Goal: Transaction & Acquisition: Purchase product/service

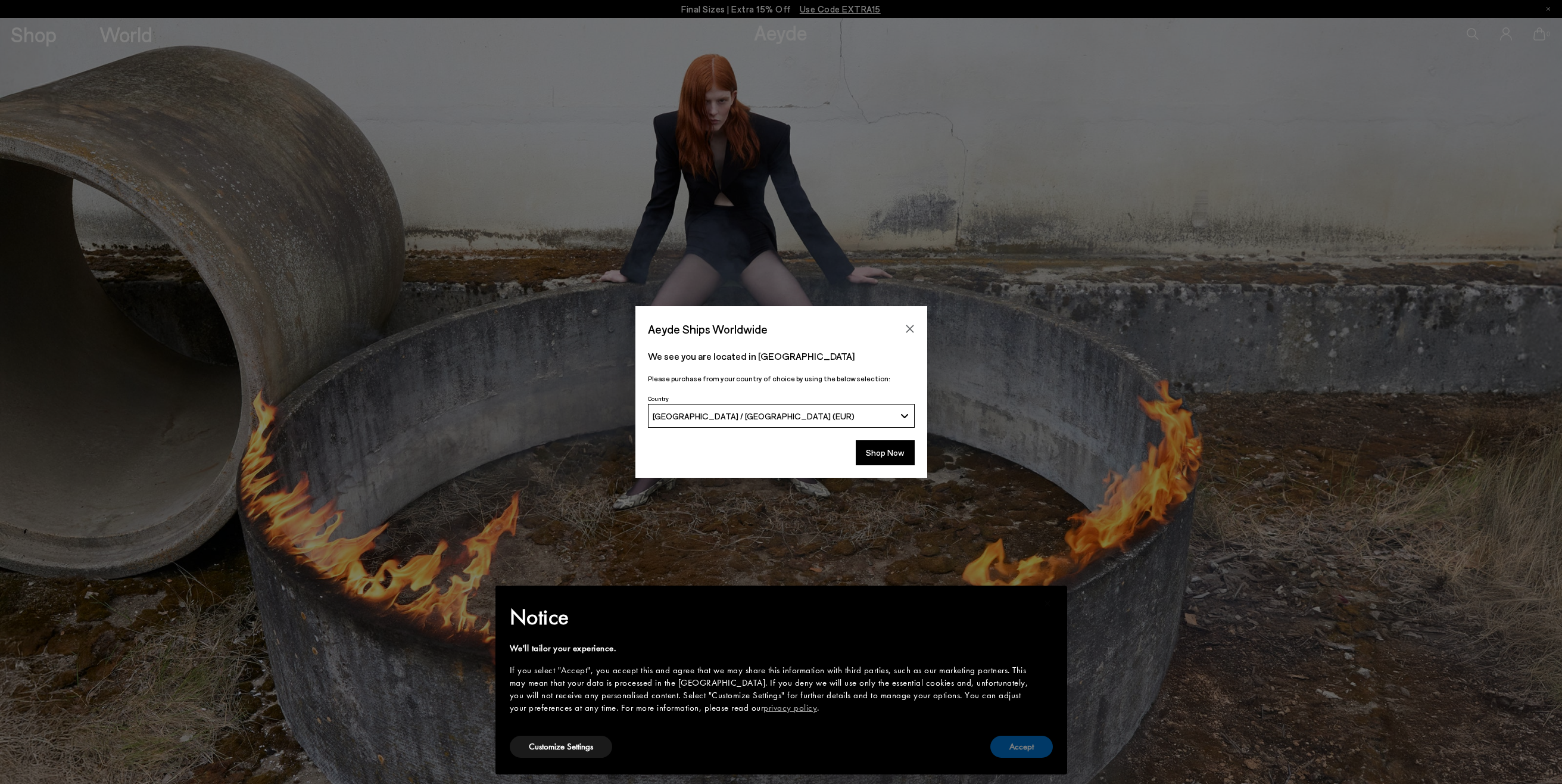
click at [1013, 744] on button "Accept" at bounding box center [1022, 747] width 63 height 22
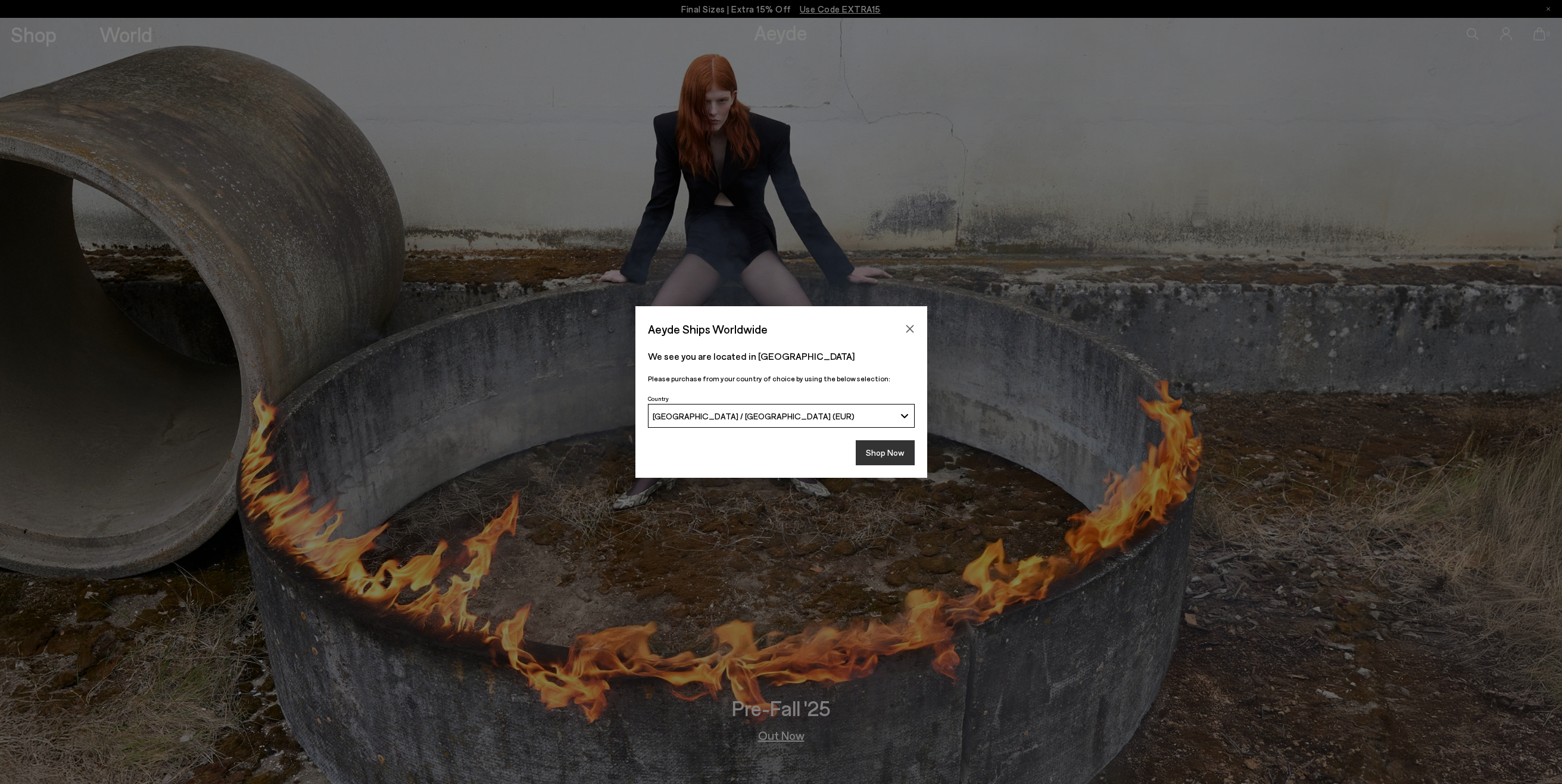
click at [888, 456] on button "Shop Now" at bounding box center [885, 453] width 59 height 25
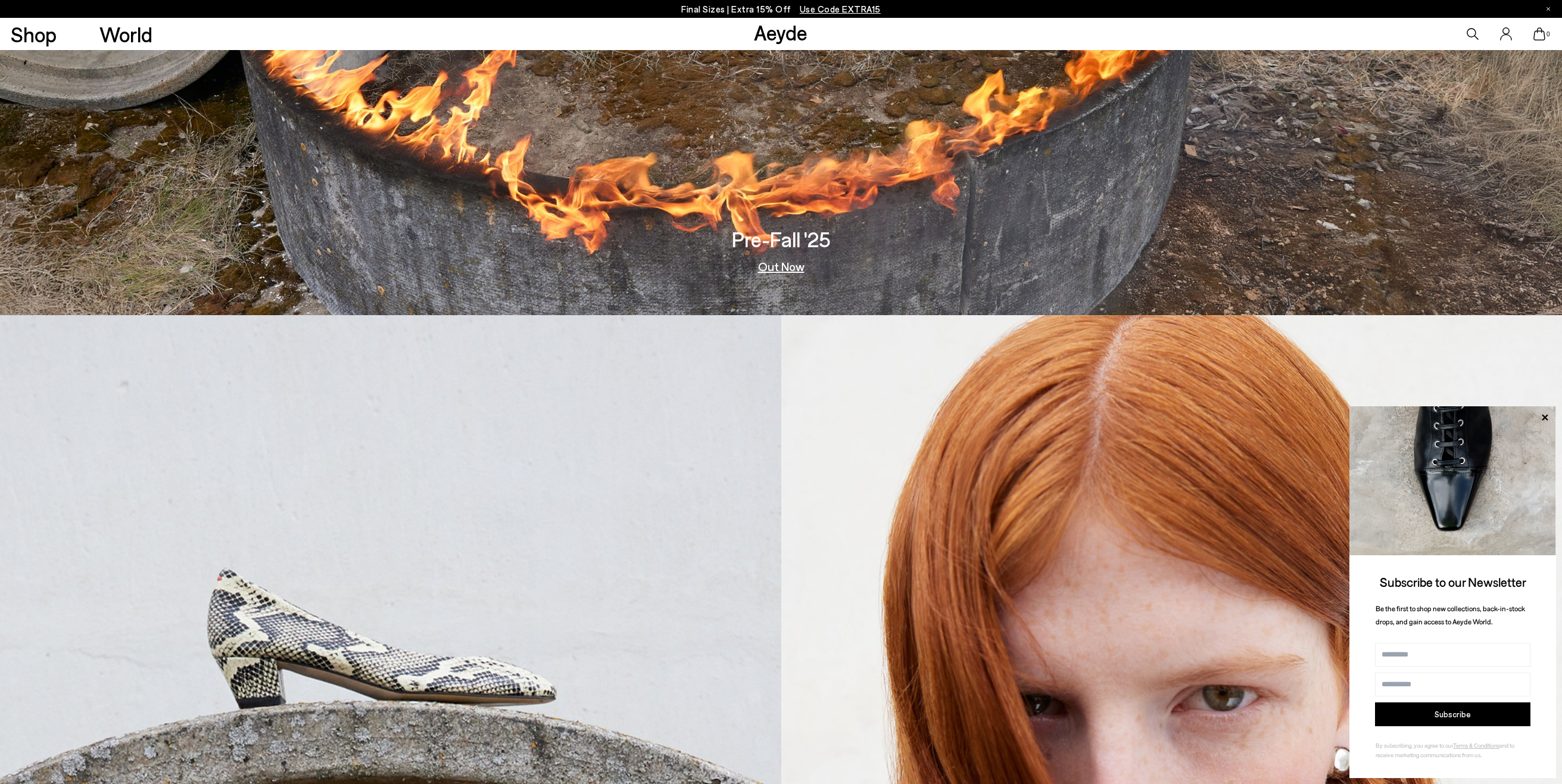
scroll to position [470, 0]
click at [529, 601] on img at bounding box center [390, 697] width 781 height 766
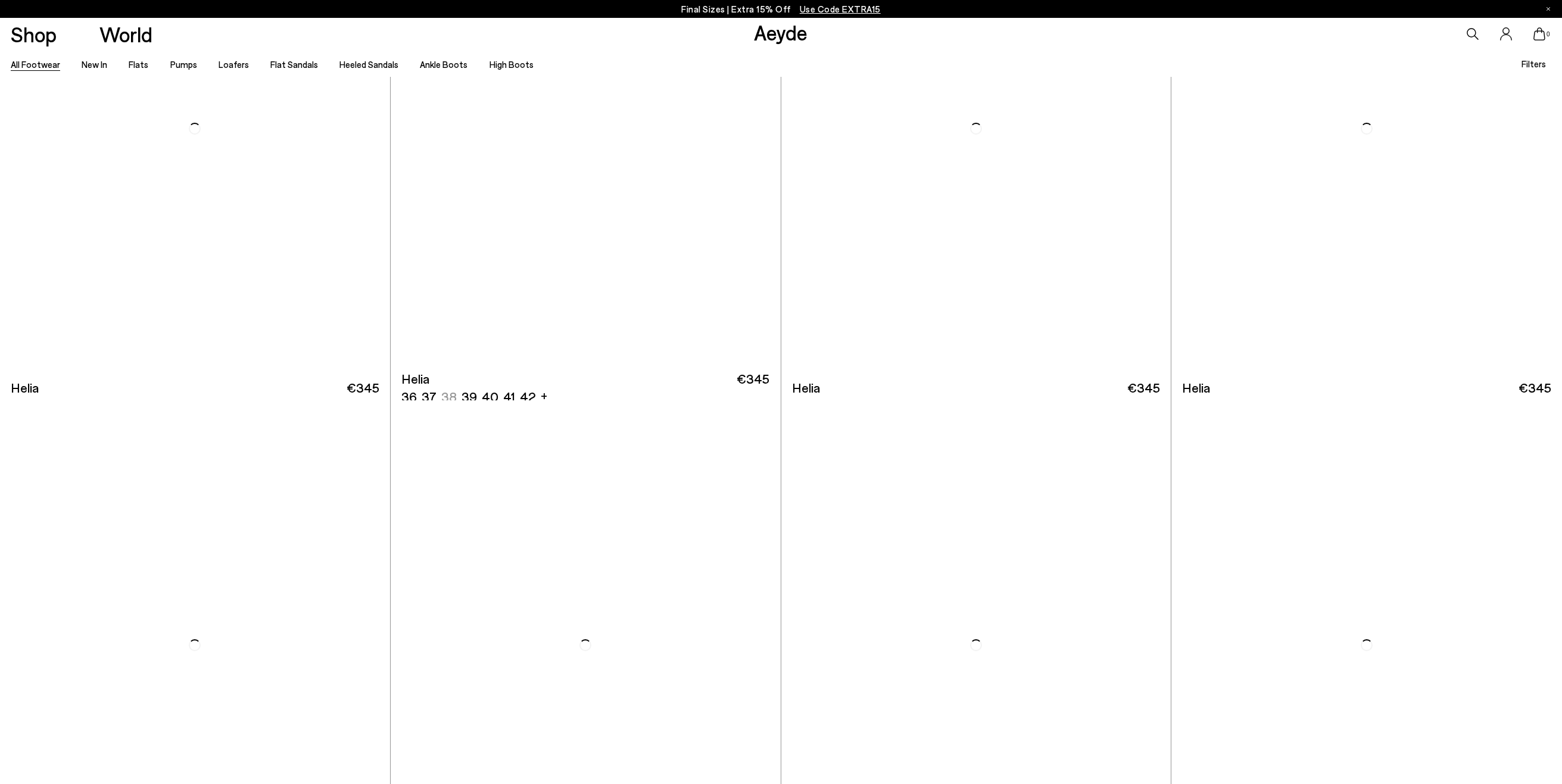
scroll to position [3812, 0]
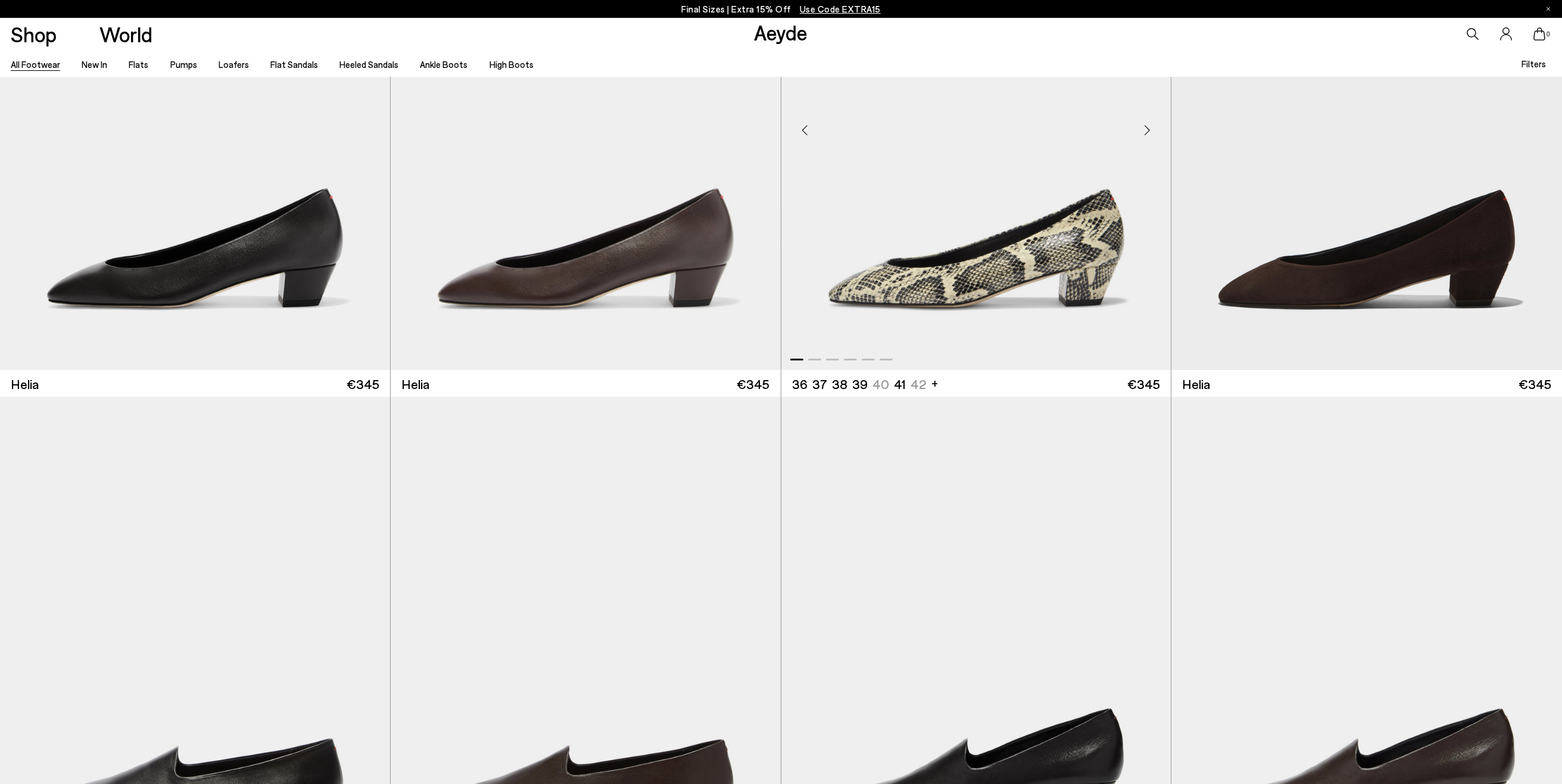
click at [1145, 137] on div "Next slide" at bounding box center [1147, 129] width 35 height 35
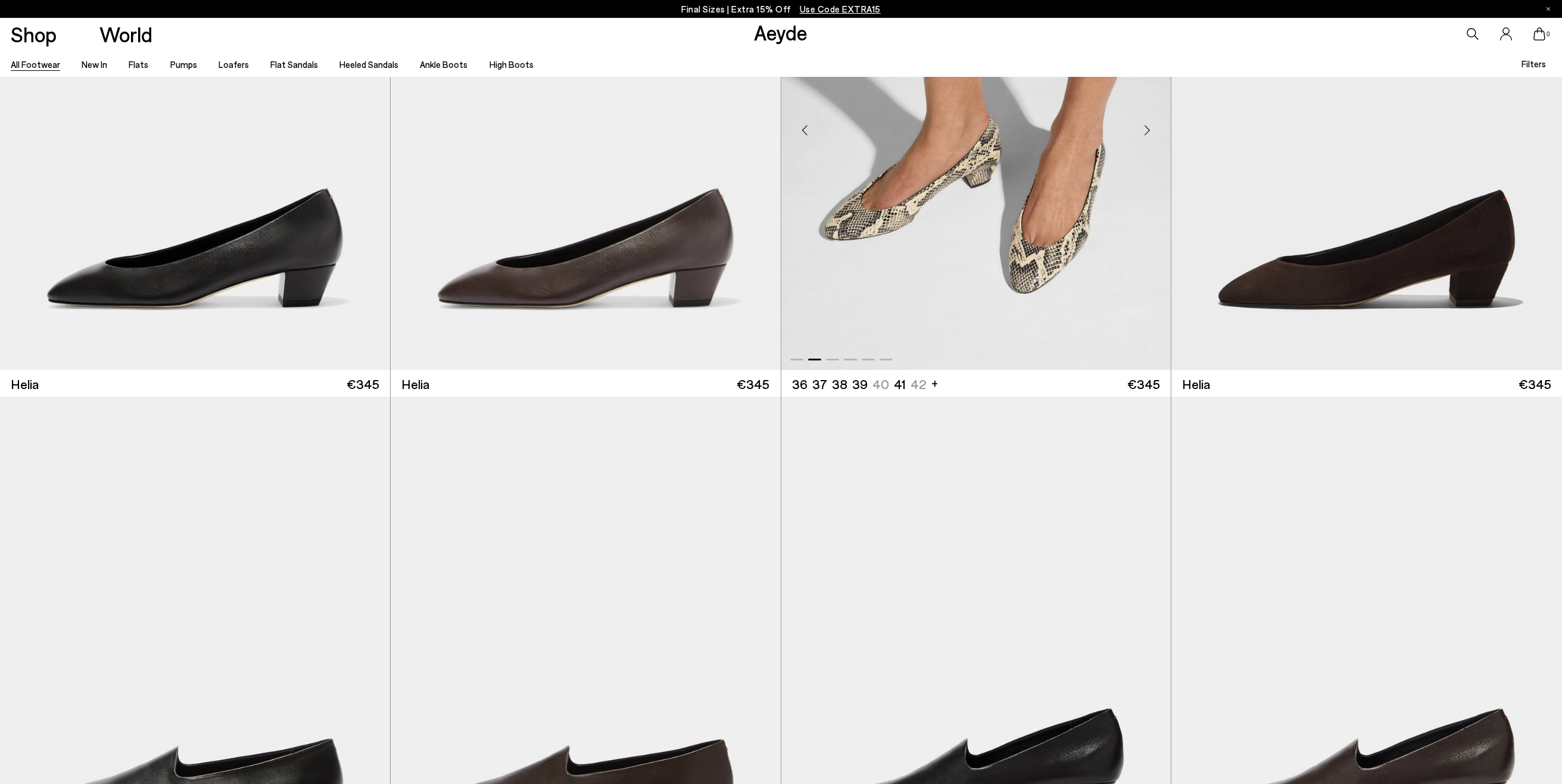
click at [1145, 137] on div "Next slide" at bounding box center [1147, 129] width 35 height 35
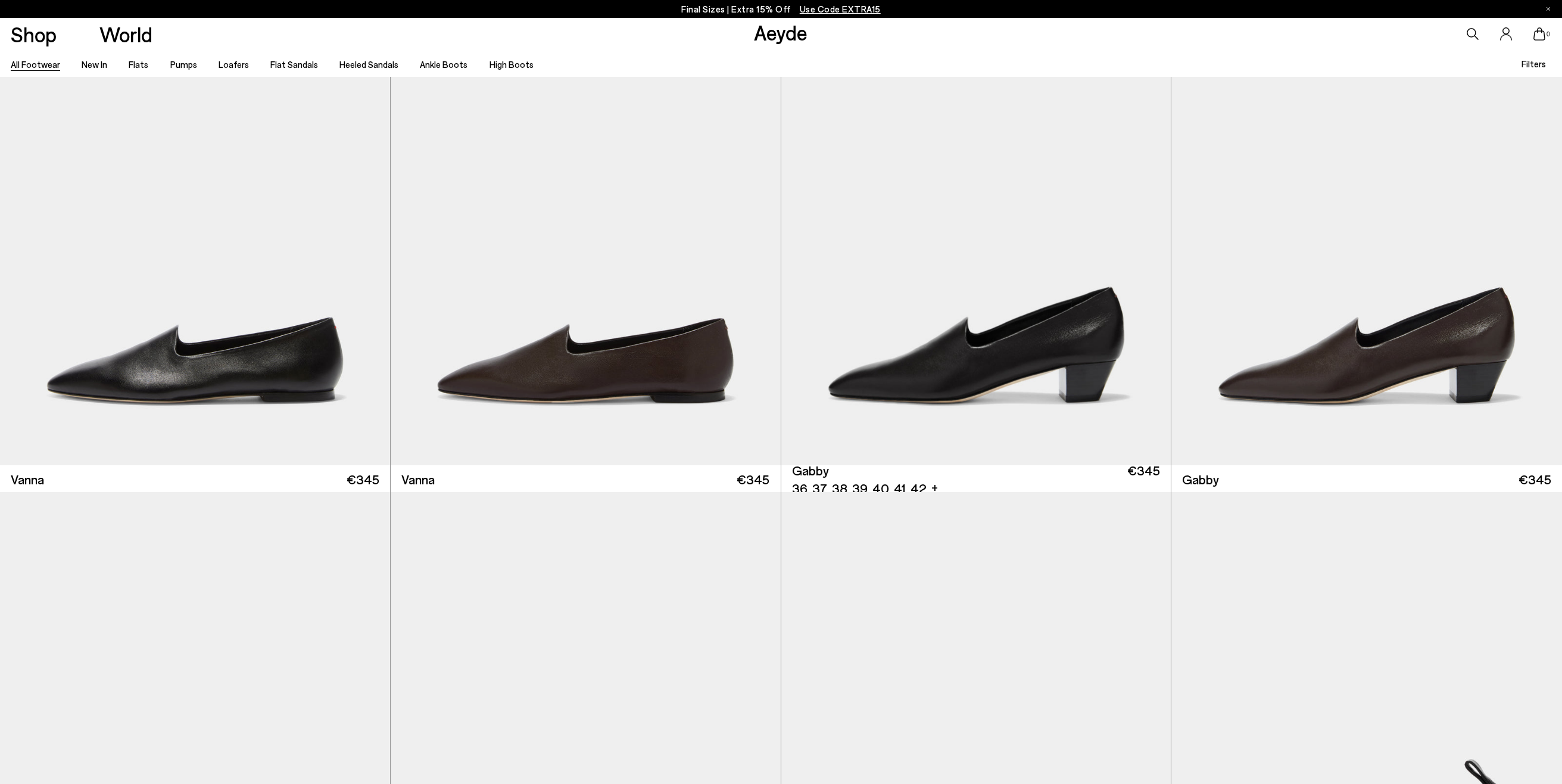
scroll to position [4237, 0]
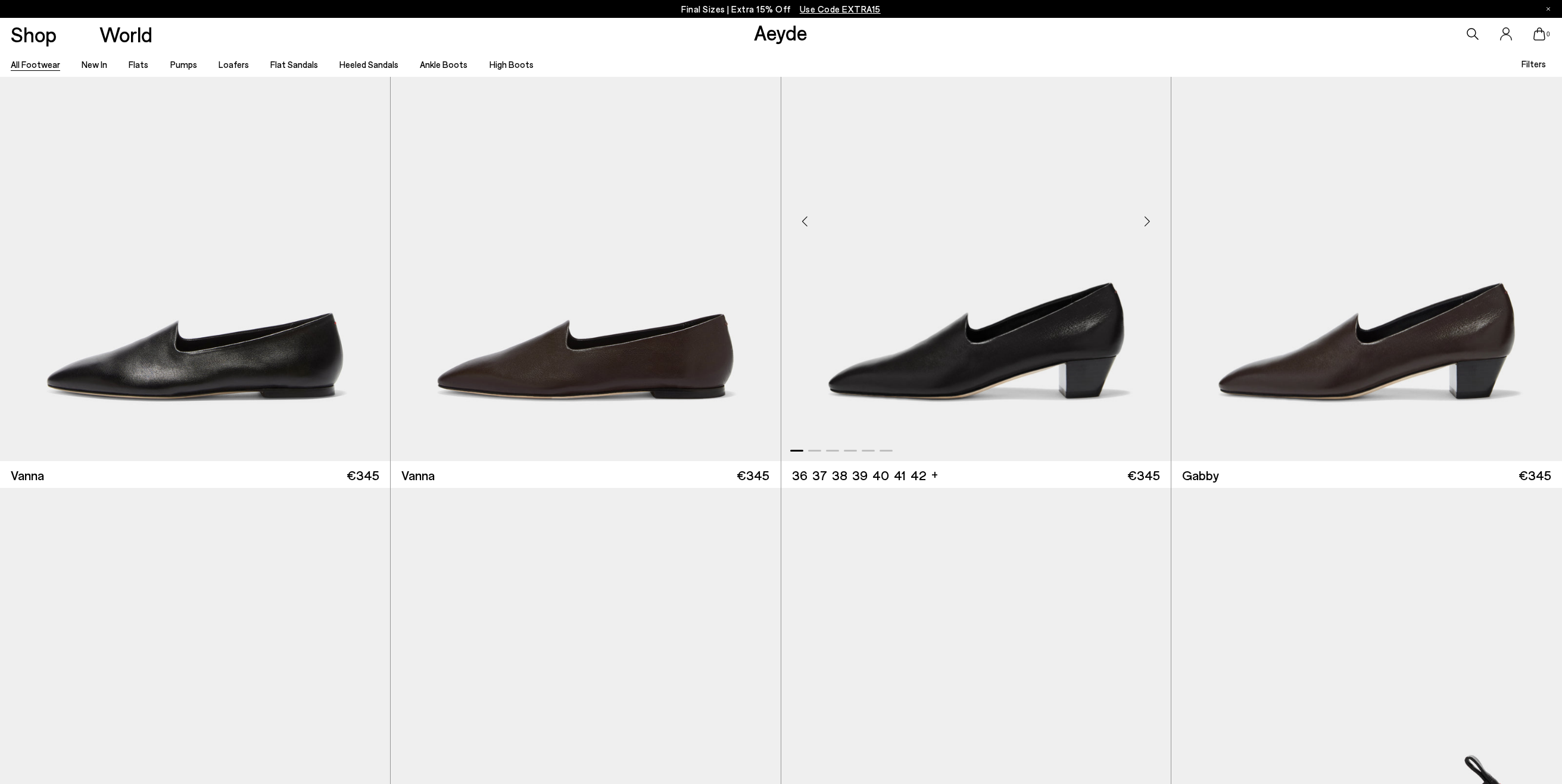
click at [1152, 222] on div "Next slide" at bounding box center [1147, 220] width 35 height 35
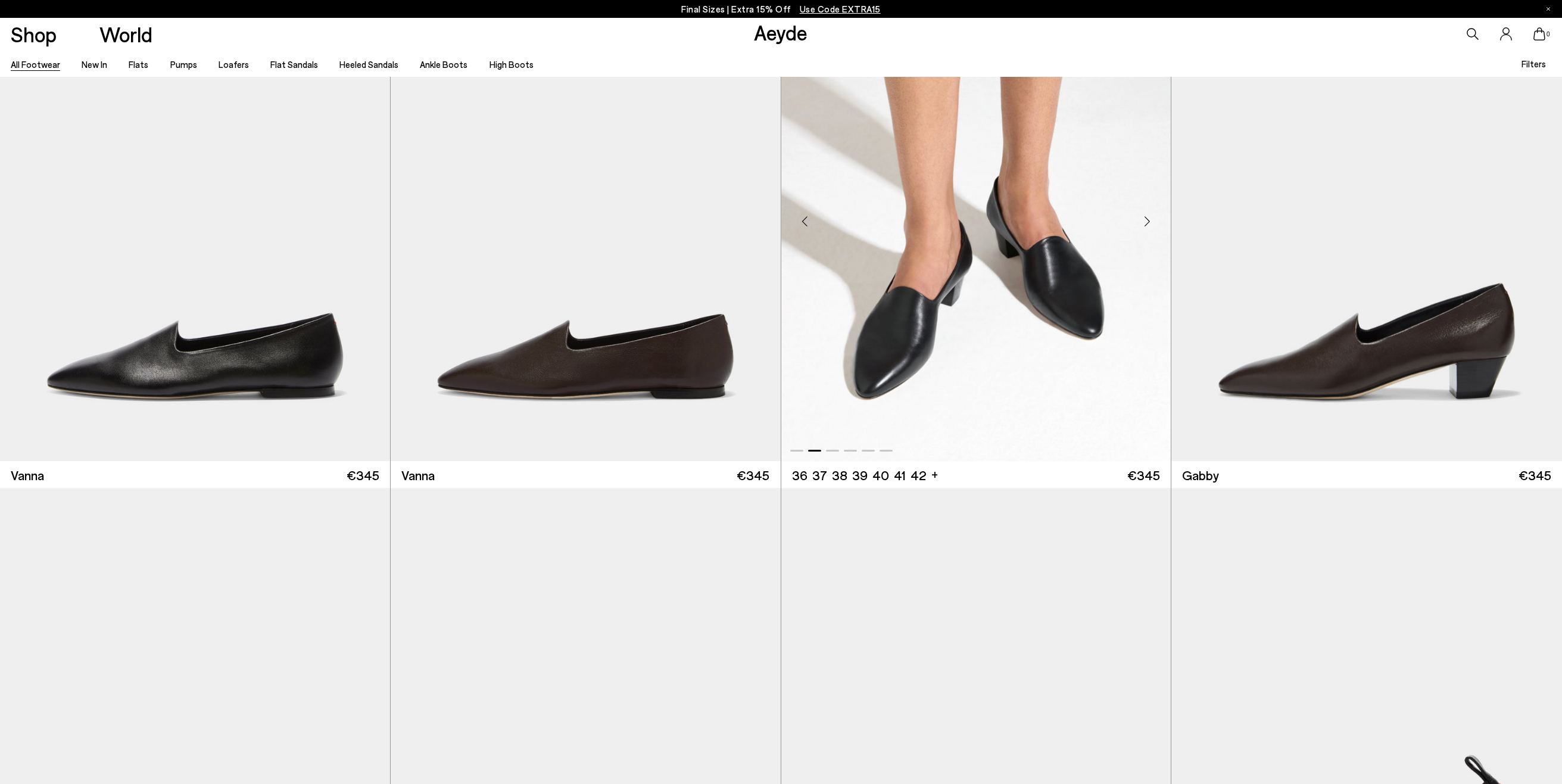
click at [1152, 222] on div "Next slide" at bounding box center [1147, 220] width 35 height 35
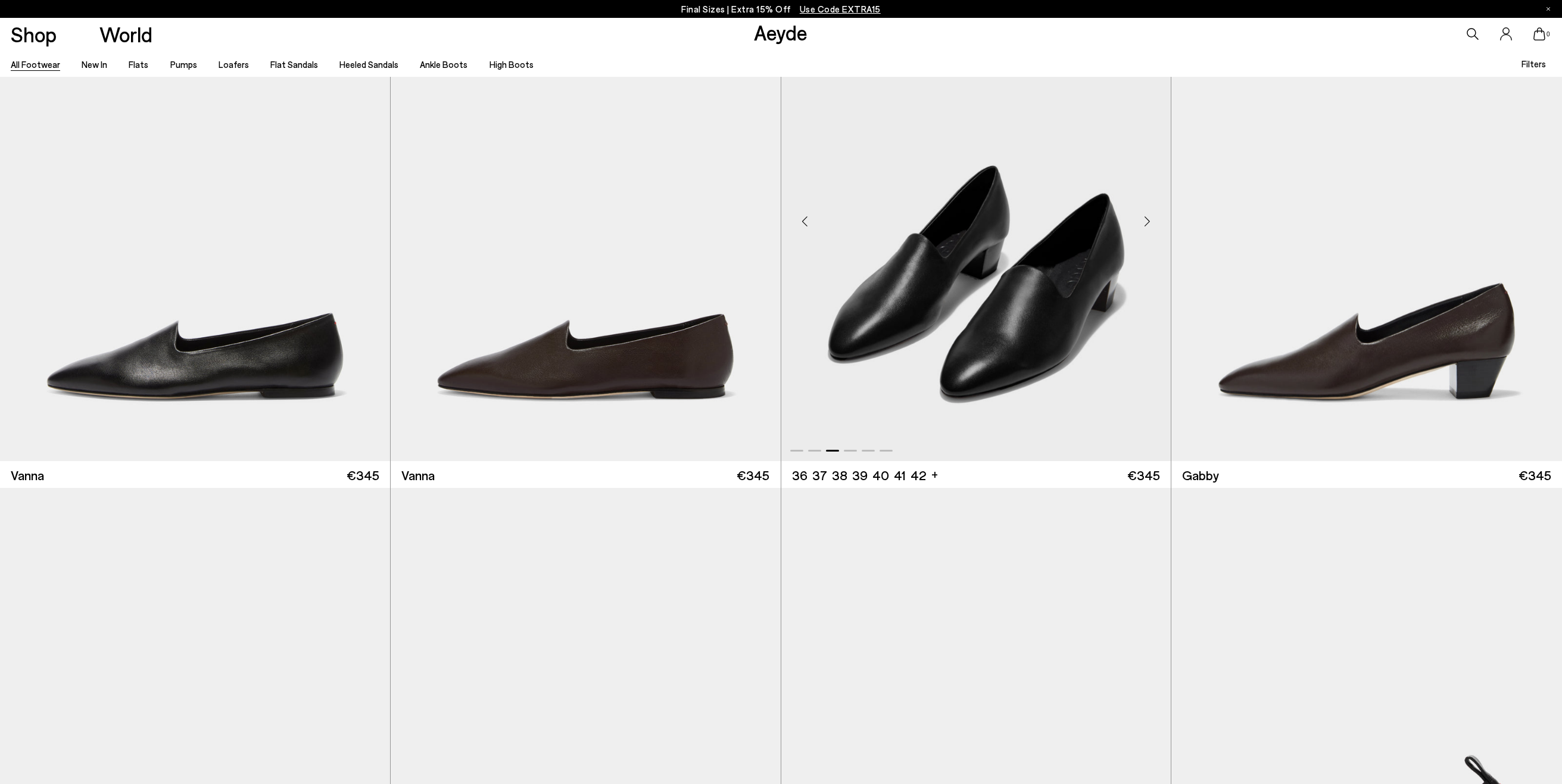
click at [1152, 222] on div "Next slide" at bounding box center [1147, 220] width 35 height 35
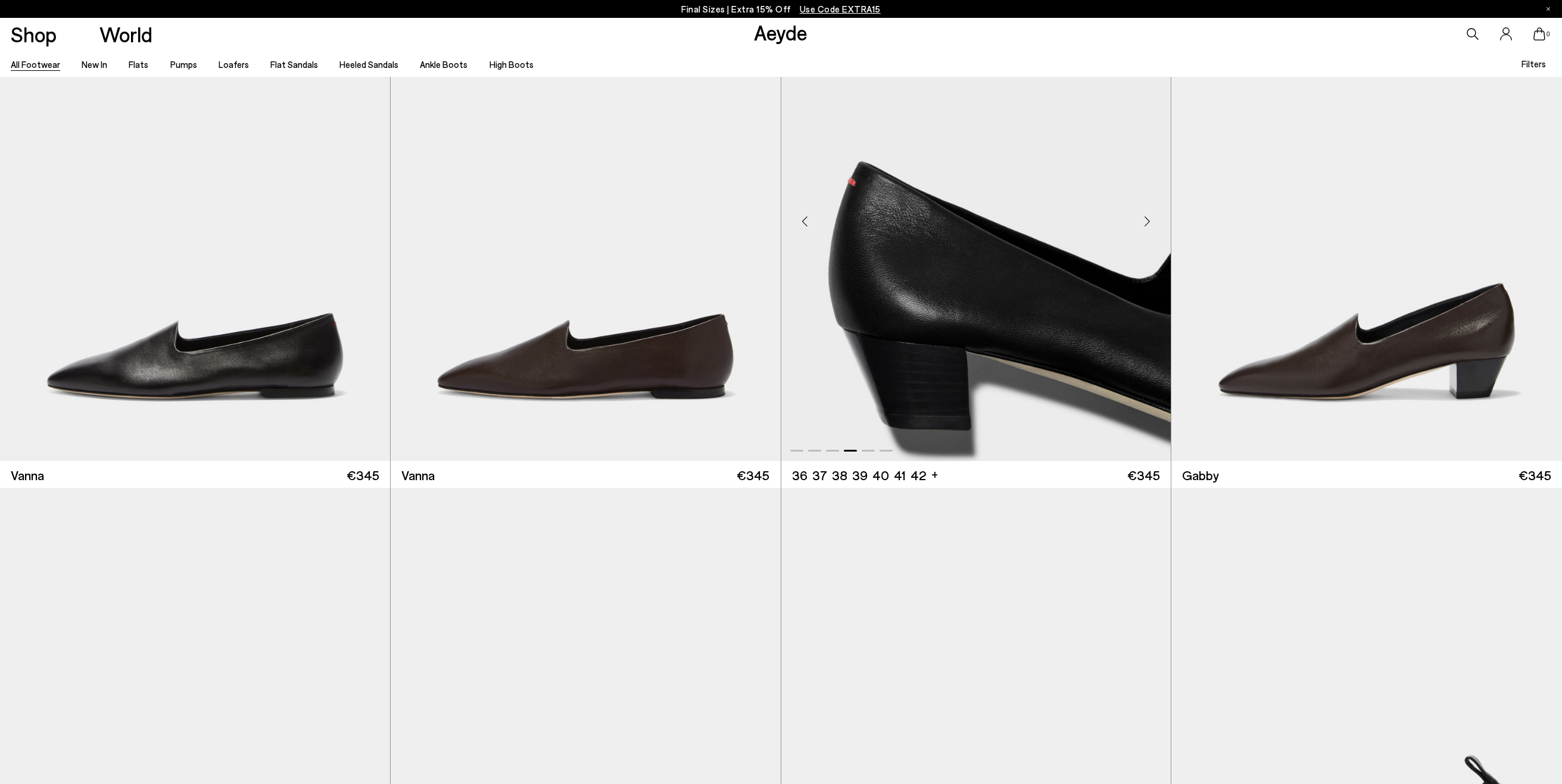
click at [1152, 222] on div "Next slide" at bounding box center [1147, 220] width 35 height 35
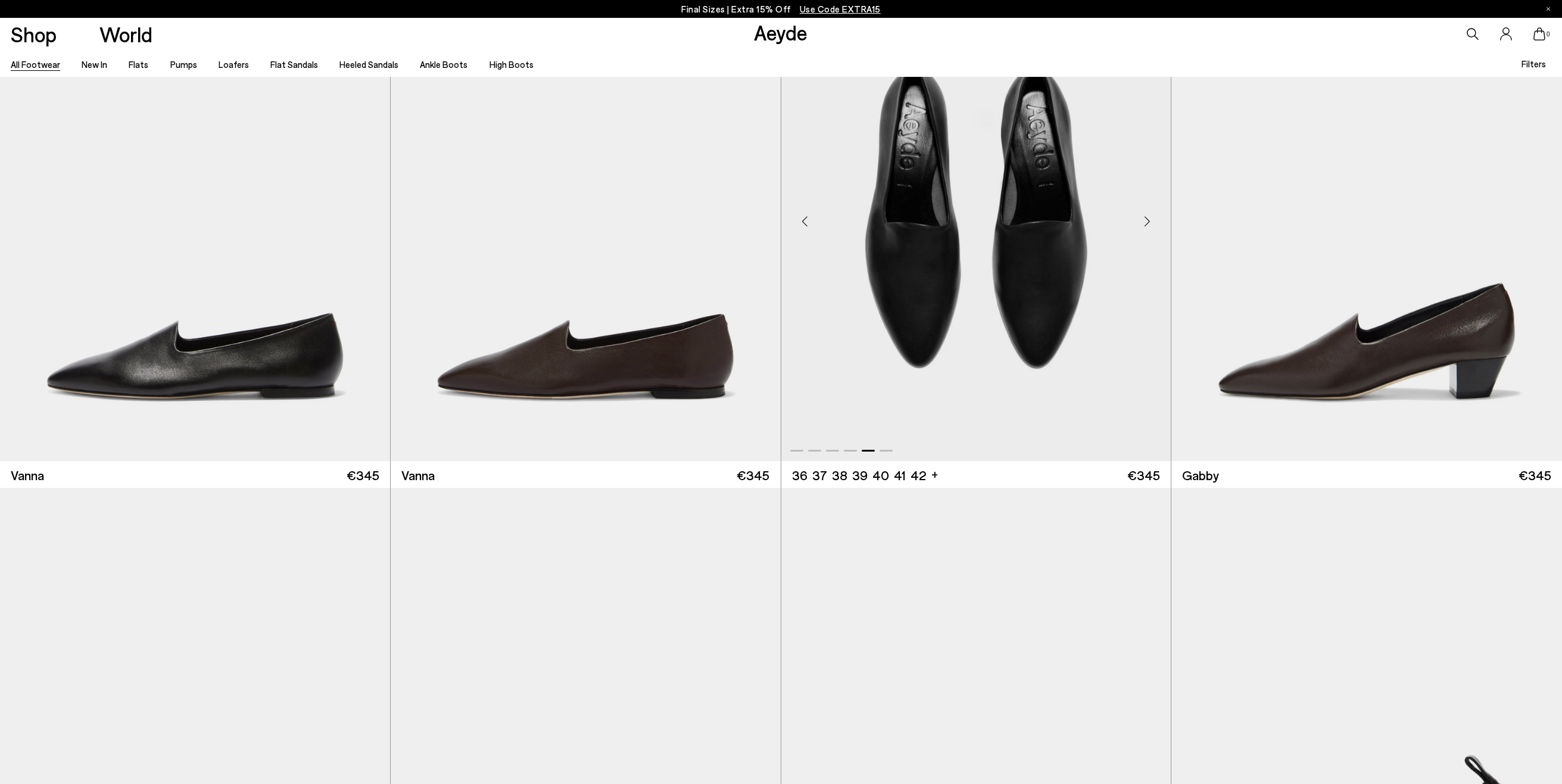
click at [1152, 222] on div "Next slide" at bounding box center [1147, 220] width 35 height 35
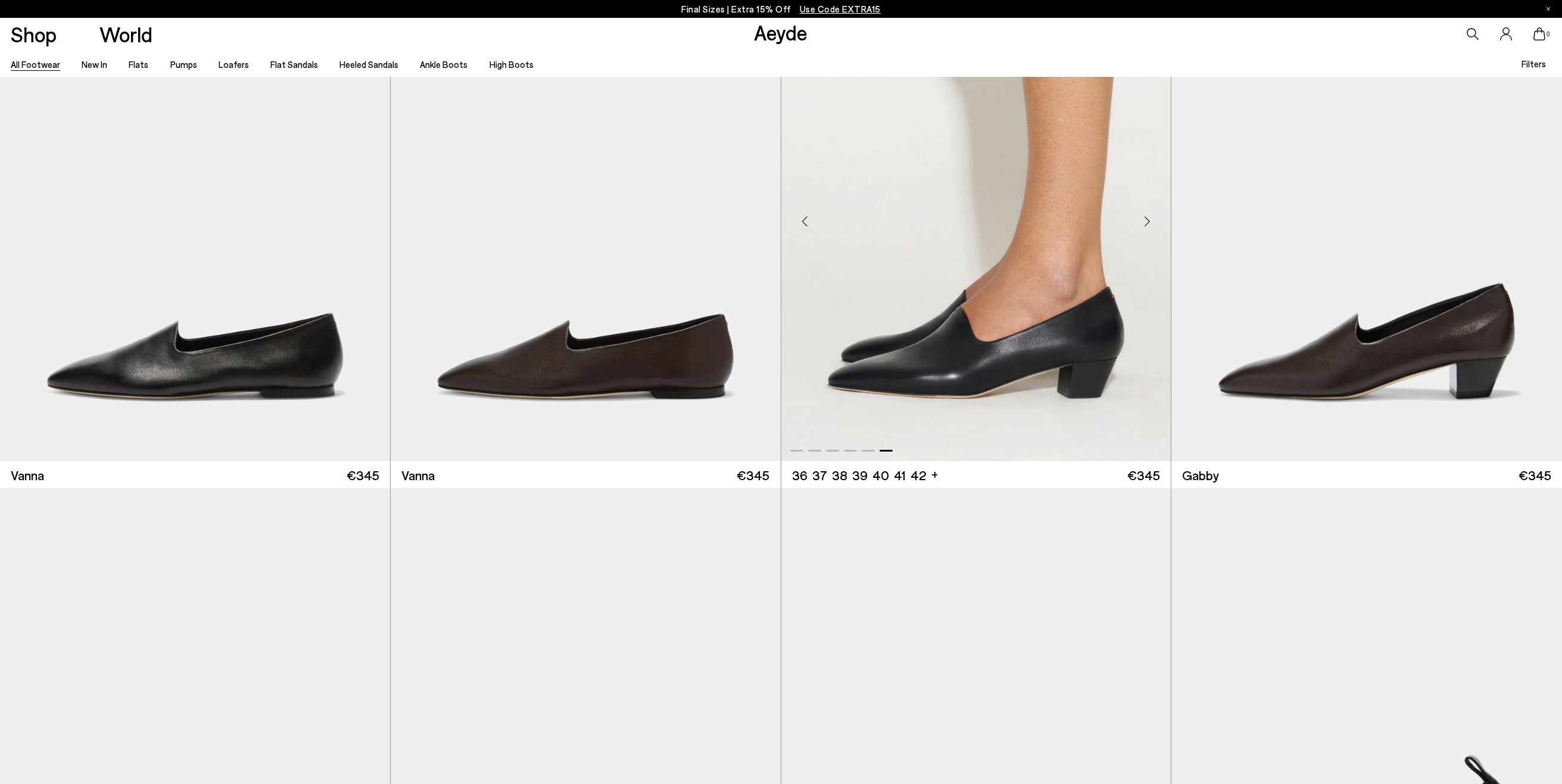
click at [1062, 272] on img "6 / 6" at bounding box center [977, 216] width 390 height 490
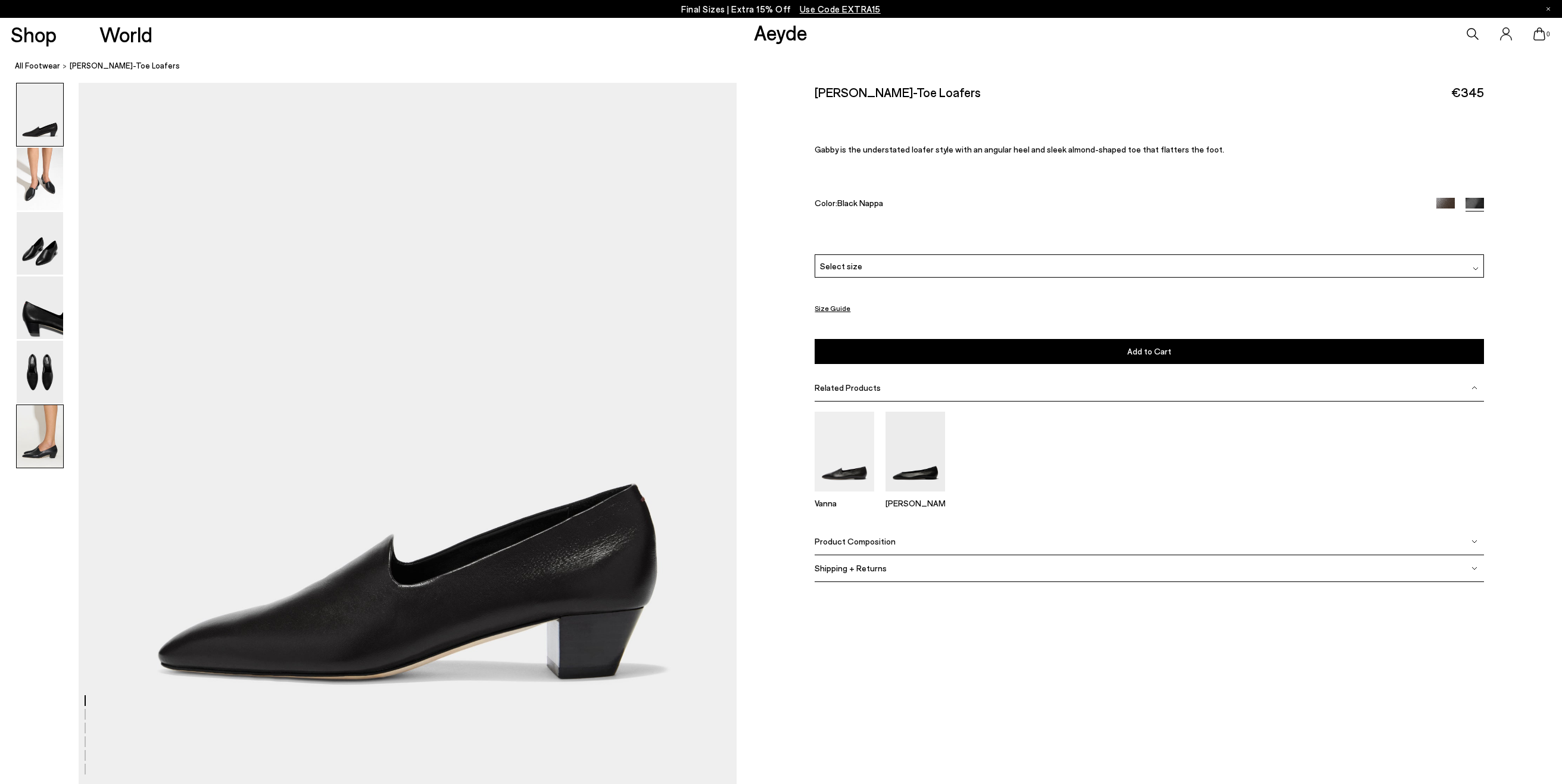
click at [33, 424] on img at bounding box center [40, 436] width 47 height 62
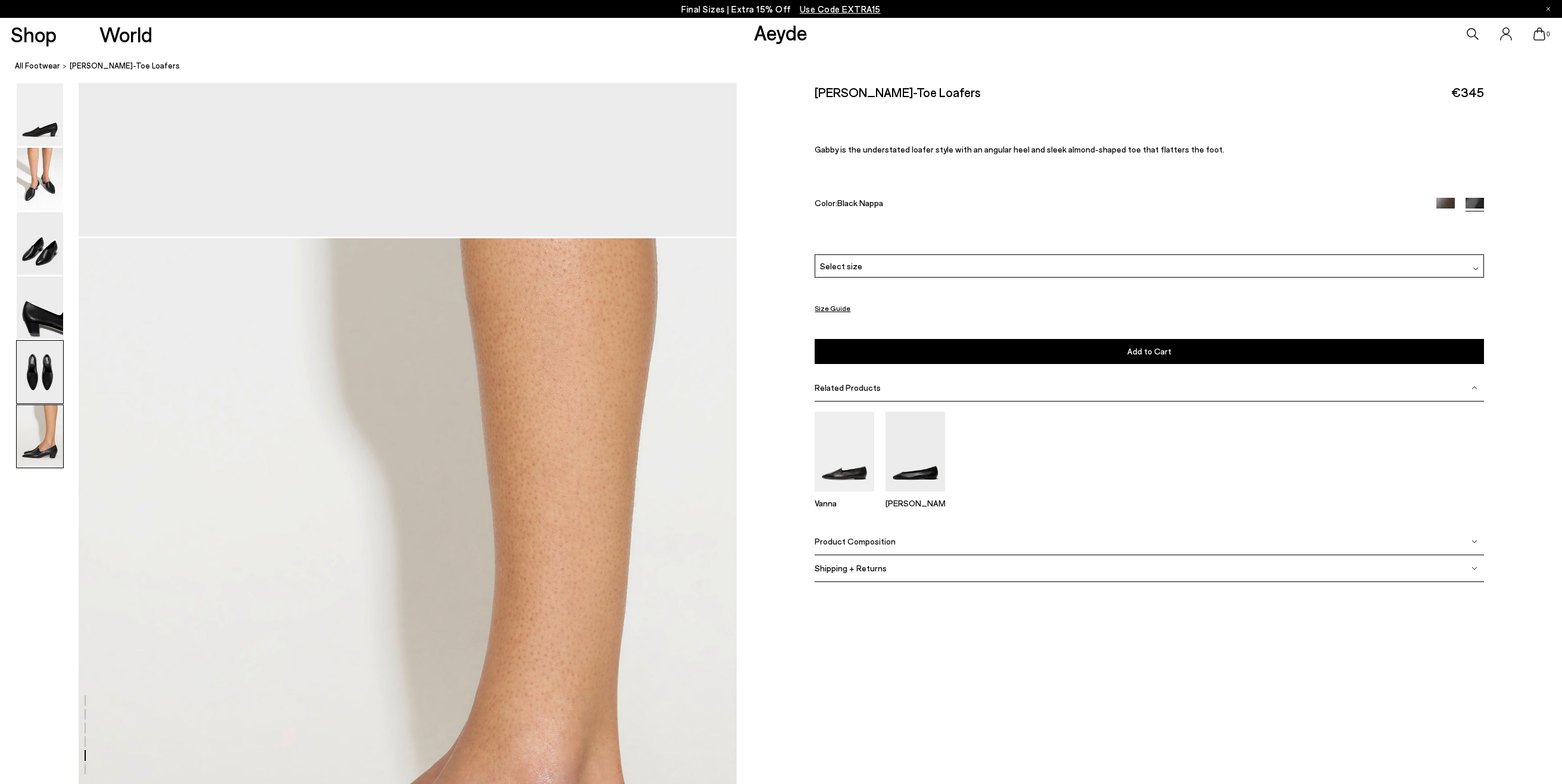
scroll to position [4303, 0]
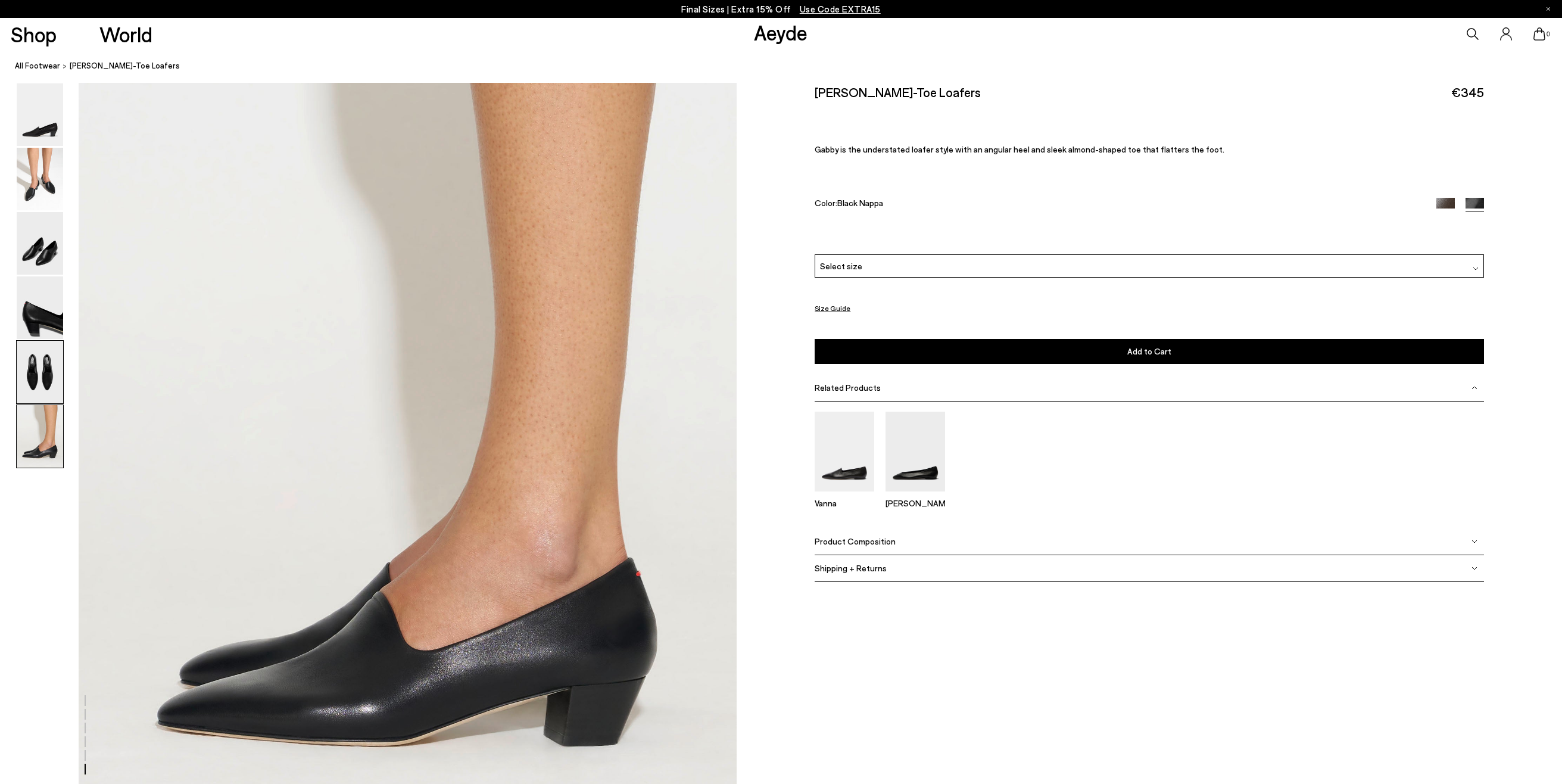
click at [49, 376] on img at bounding box center [40, 372] width 47 height 62
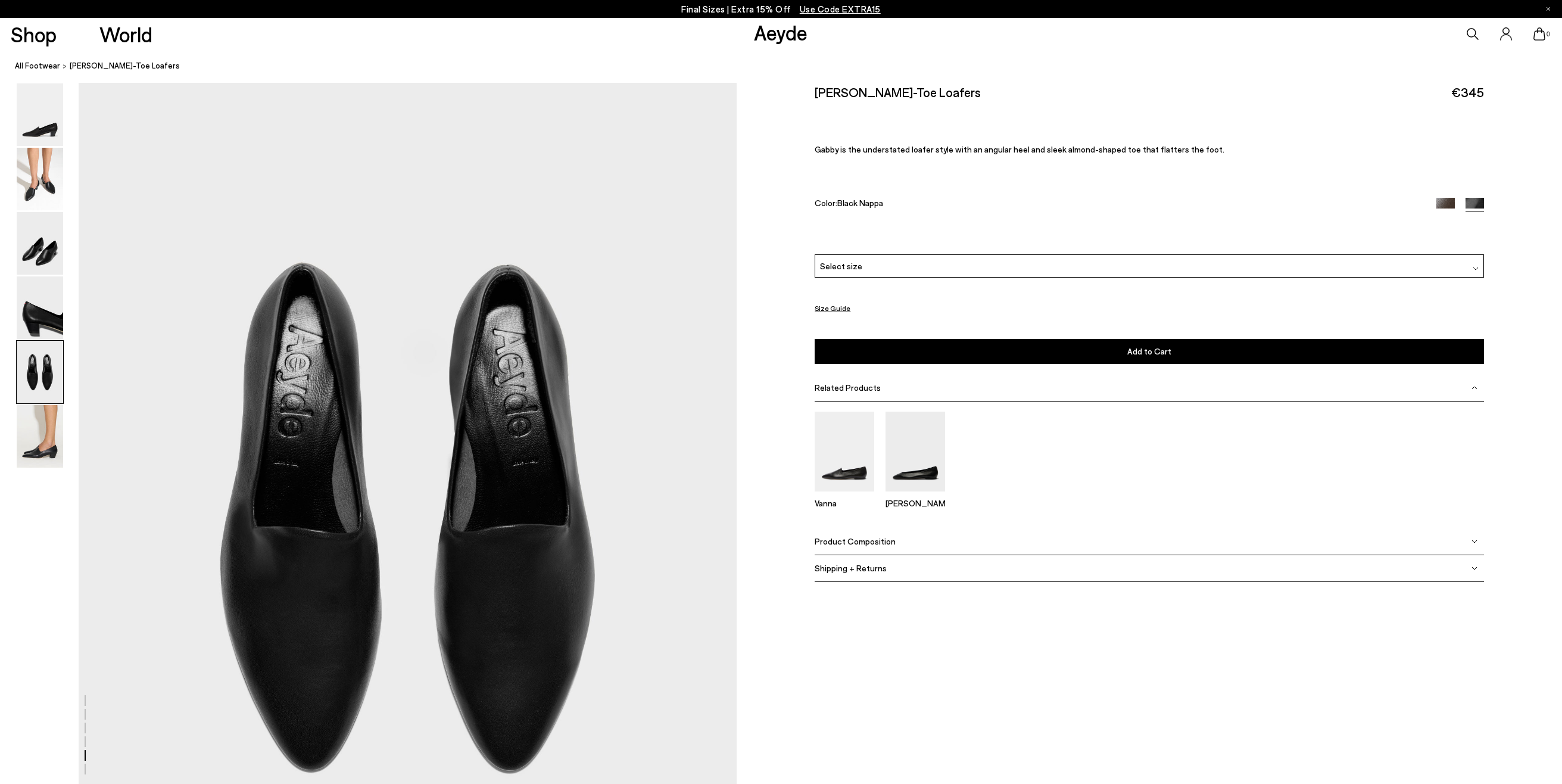
scroll to position [3342, 0]
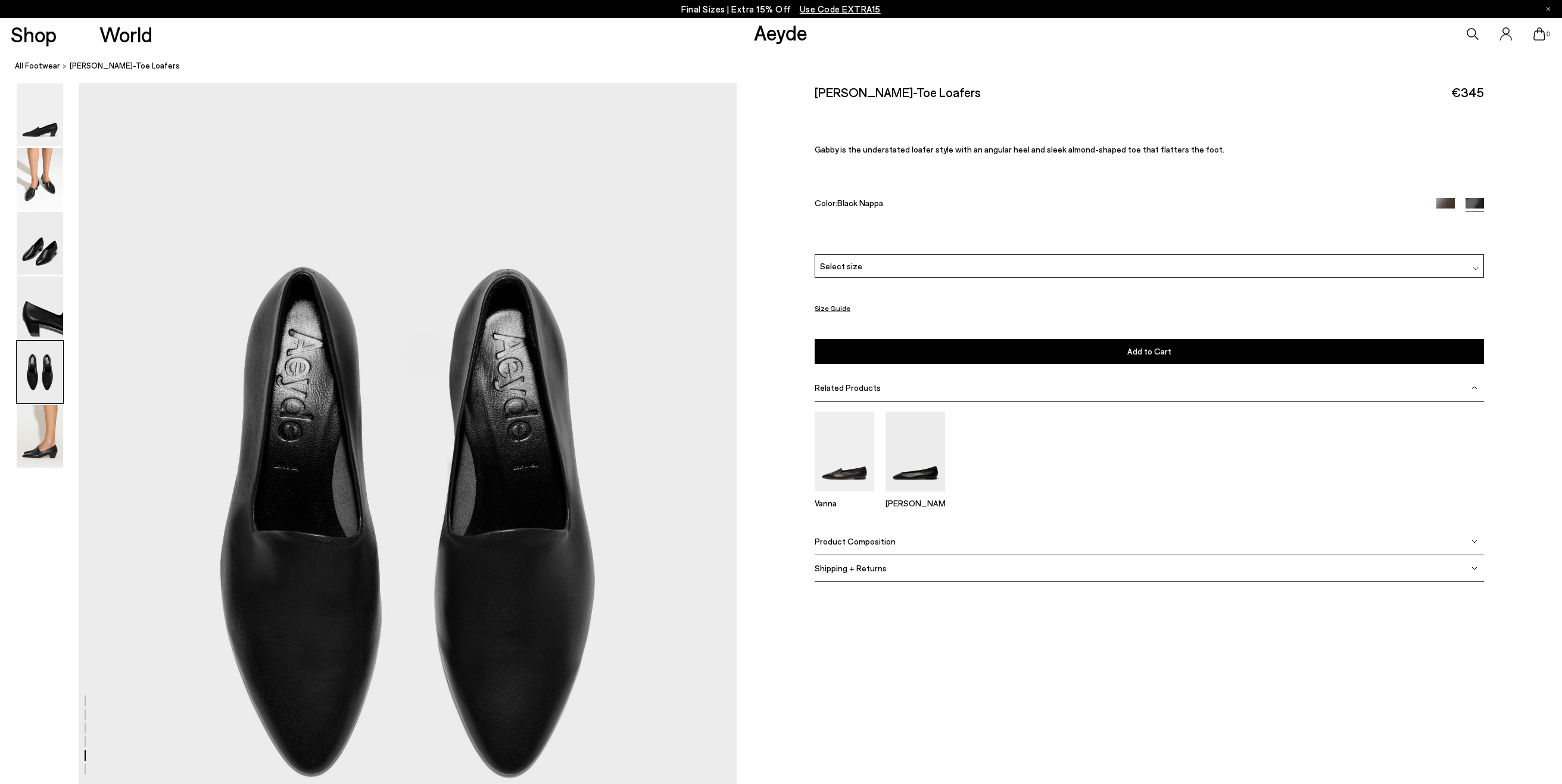
click at [881, 543] on span "Product Composition" at bounding box center [855, 541] width 81 height 10
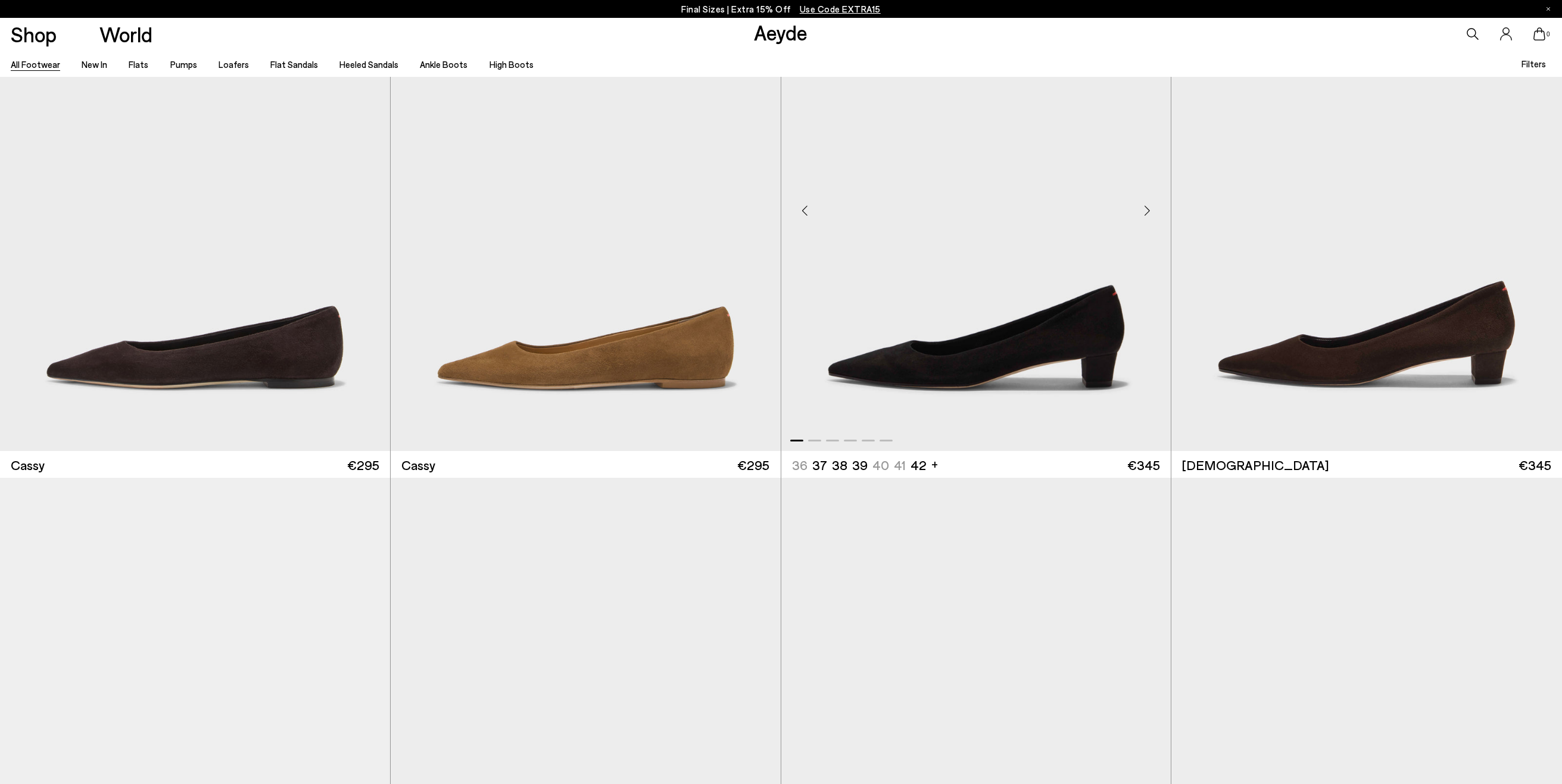
scroll to position [7855, 0]
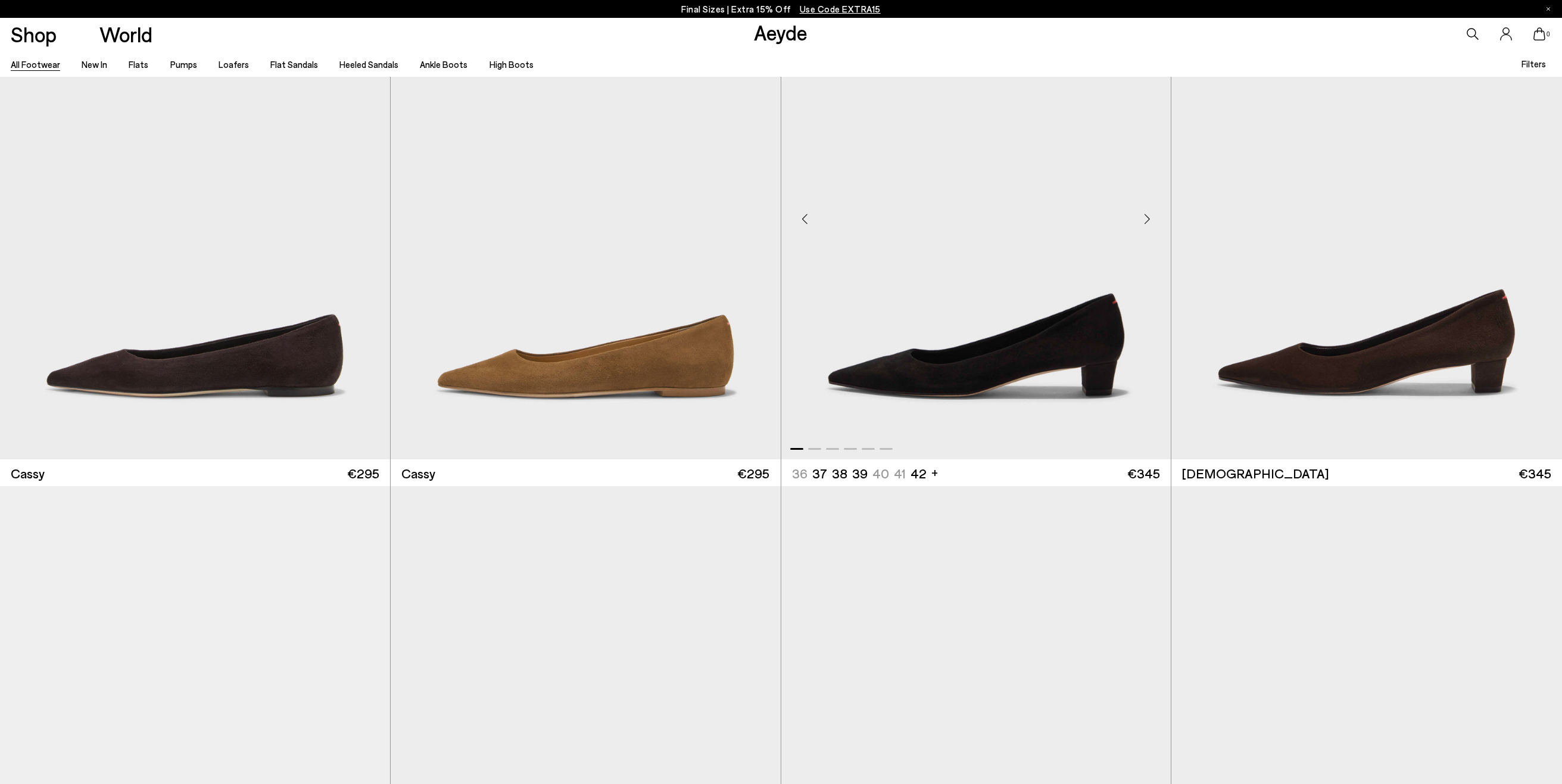
click at [1154, 226] on div "Next slide" at bounding box center [1147, 219] width 35 height 35
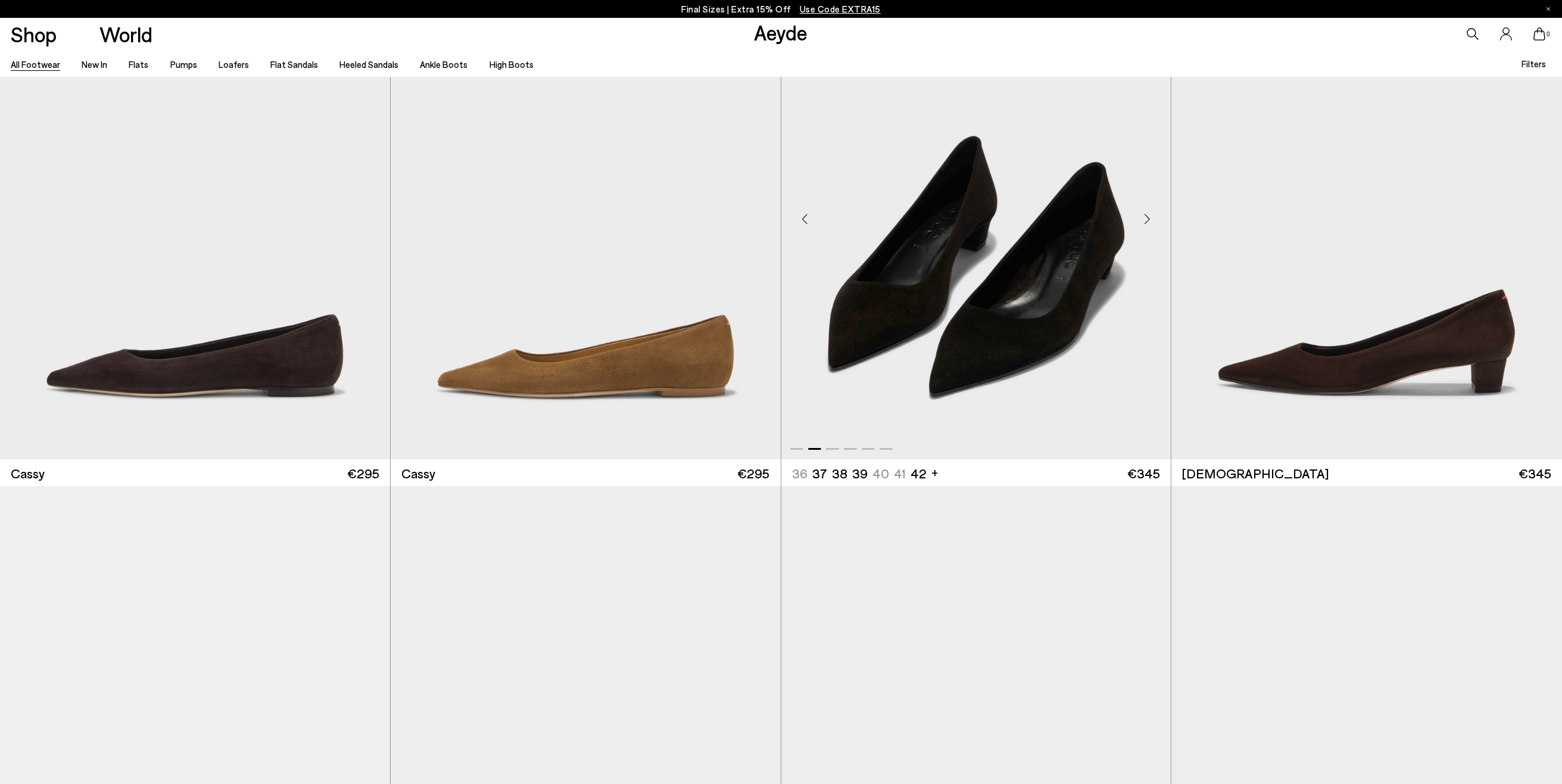
click at [1154, 226] on div "Next slide" at bounding box center [1147, 219] width 35 height 35
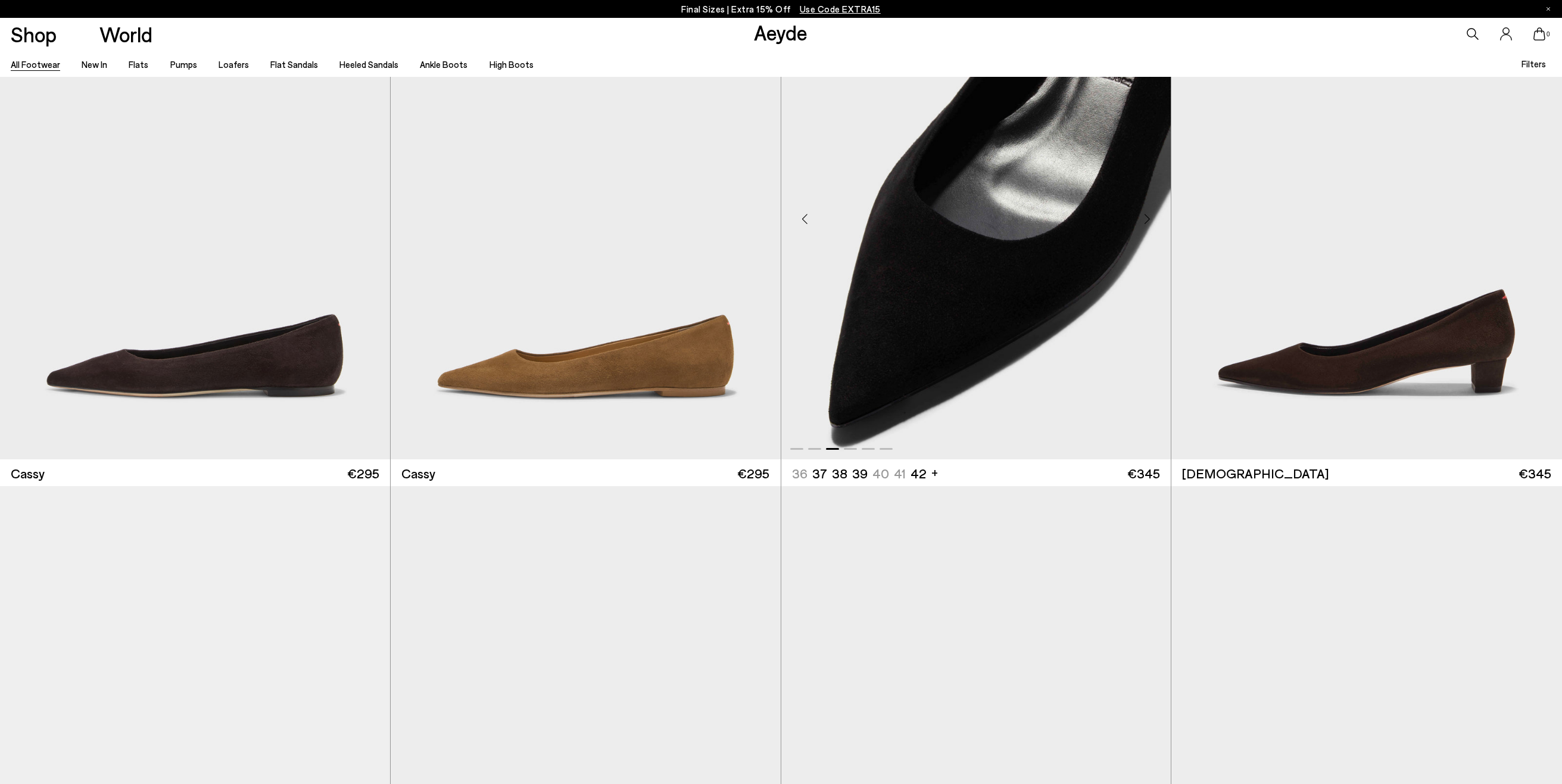
click at [1154, 226] on div "Next slide" at bounding box center [1147, 219] width 35 height 35
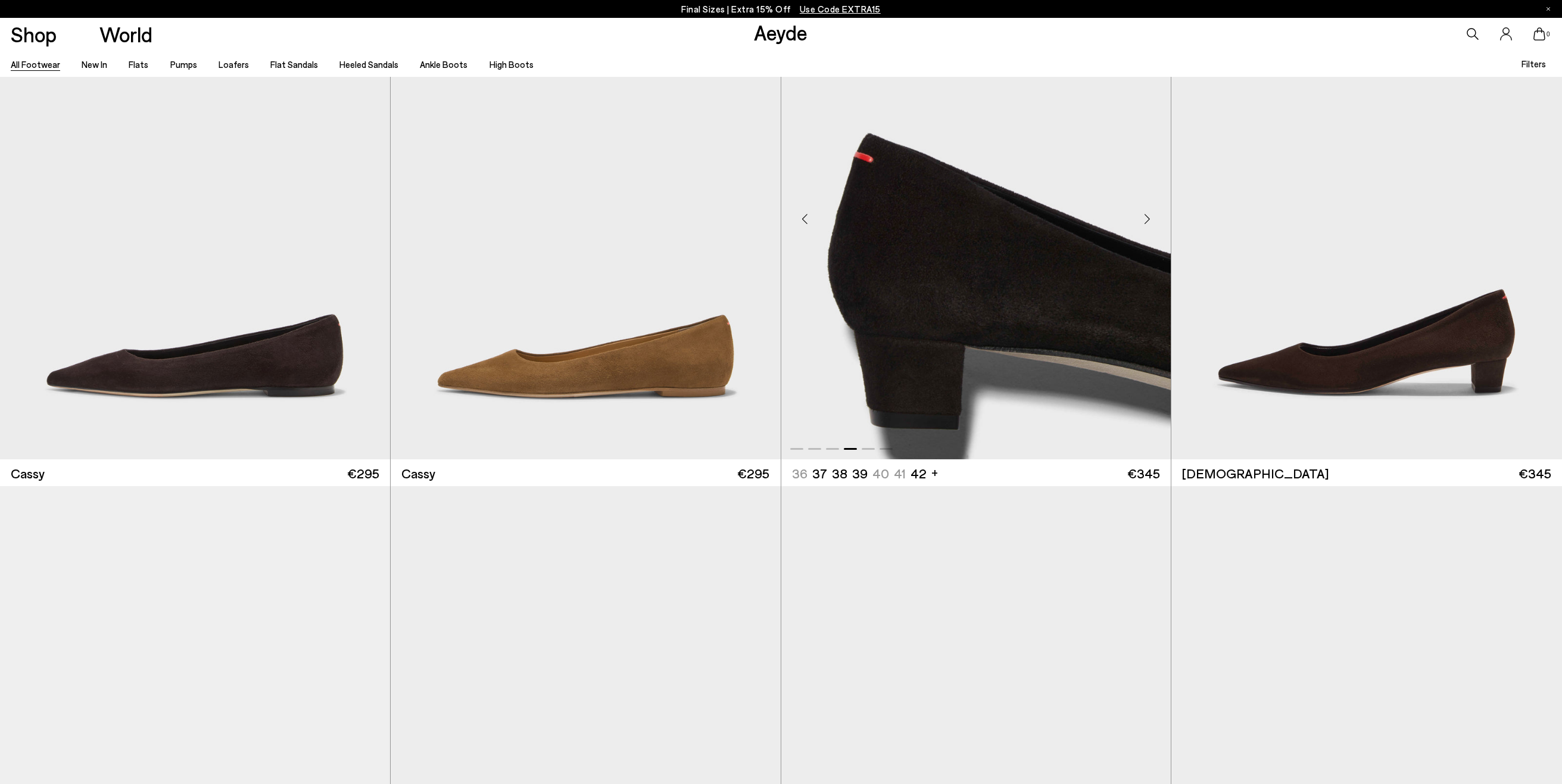
click at [1154, 226] on div "Next slide" at bounding box center [1147, 219] width 35 height 35
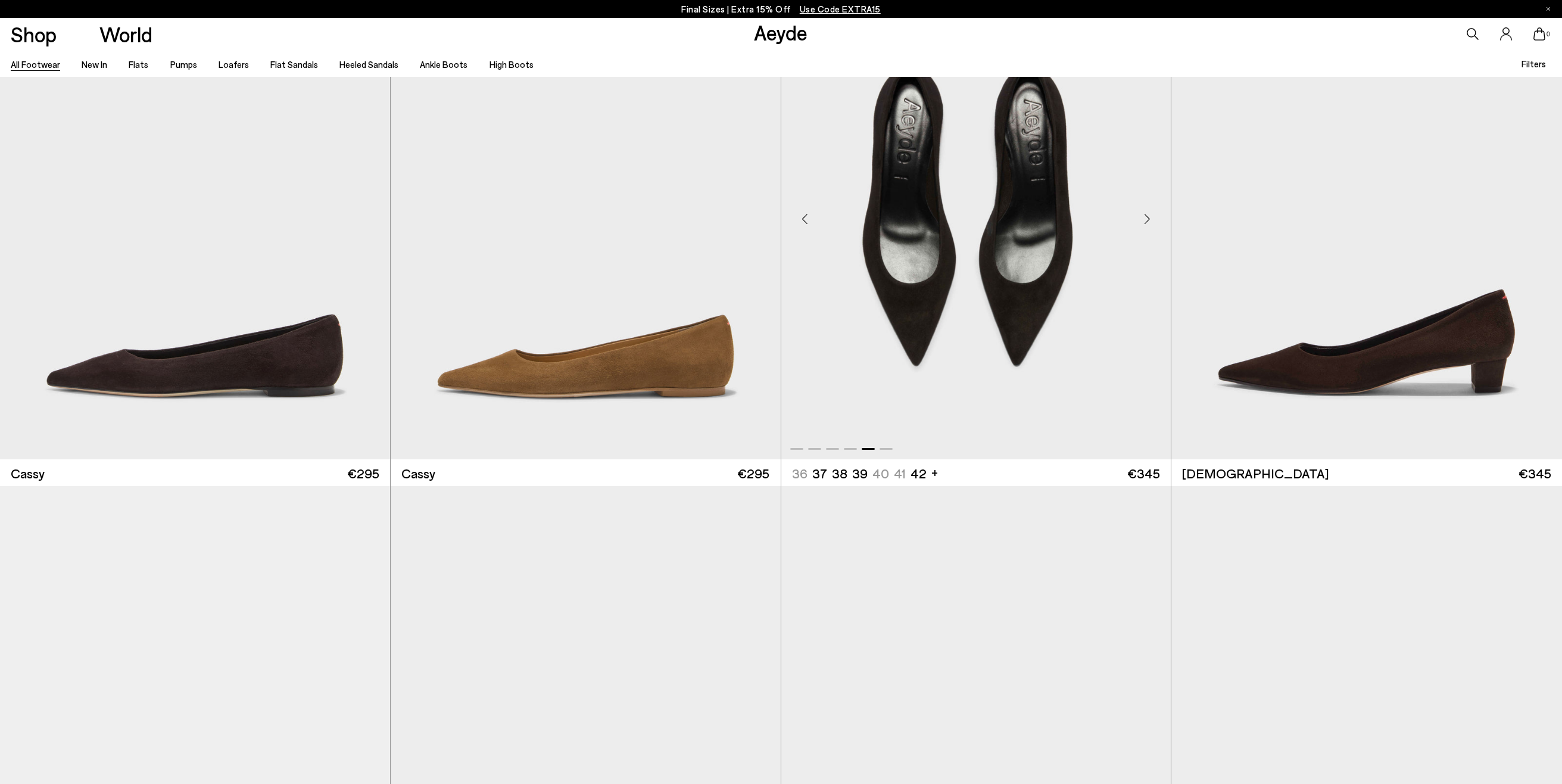
click at [1154, 226] on div "Next slide" at bounding box center [1147, 219] width 35 height 35
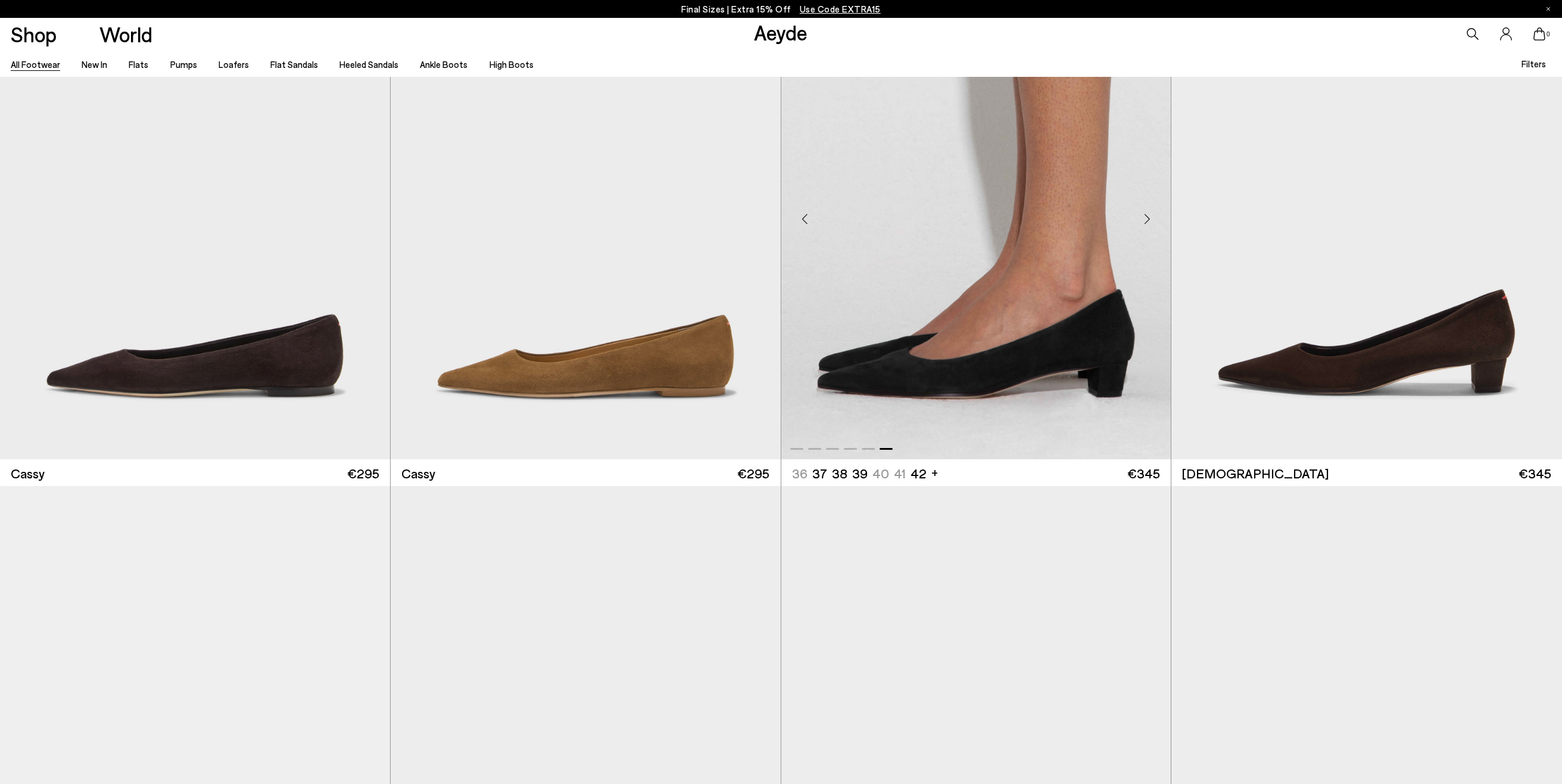
click at [1154, 226] on div "Next slide" at bounding box center [1147, 219] width 35 height 35
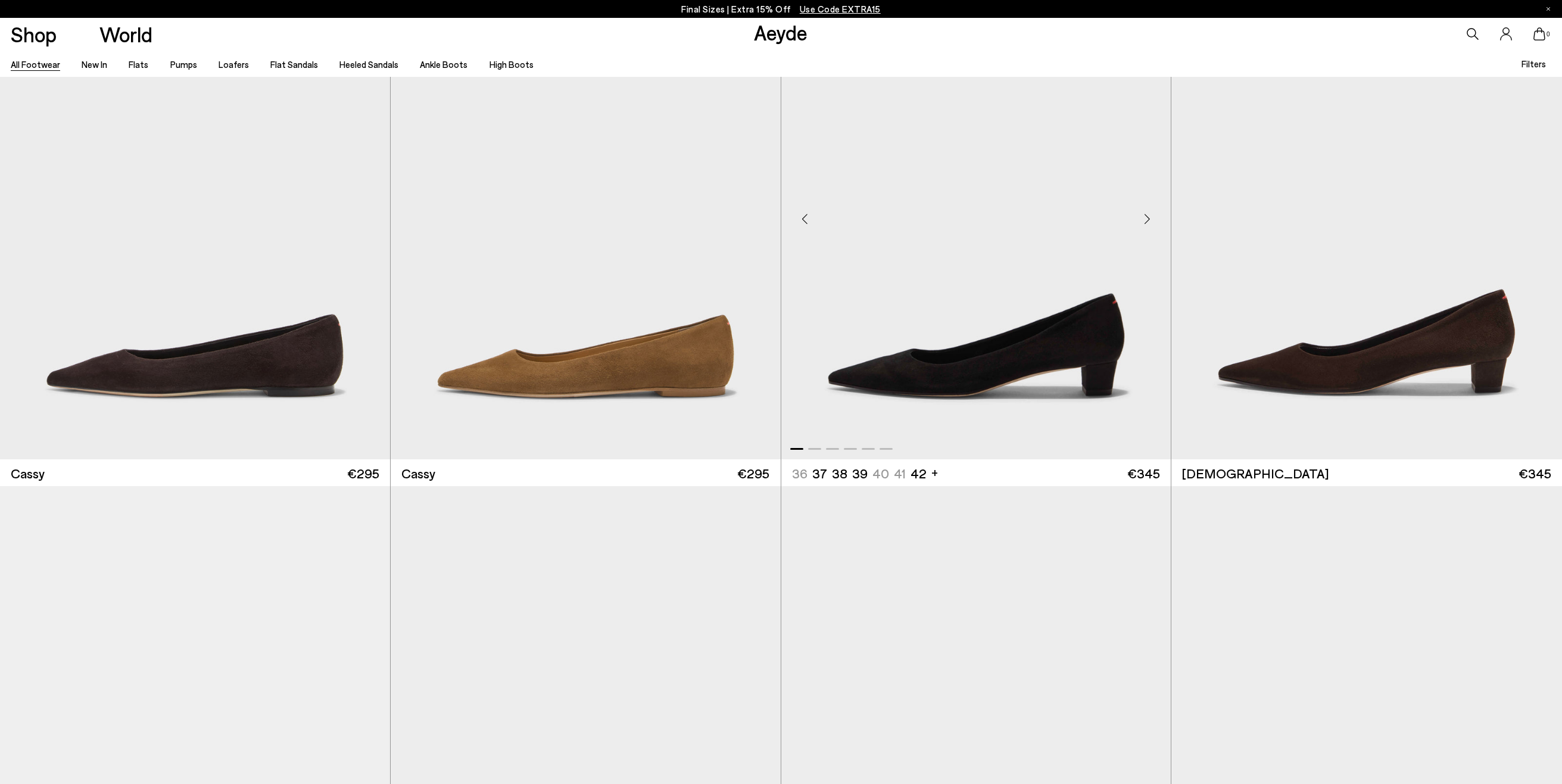
click at [1154, 226] on div "Next slide" at bounding box center [1147, 219] width 35 height 35
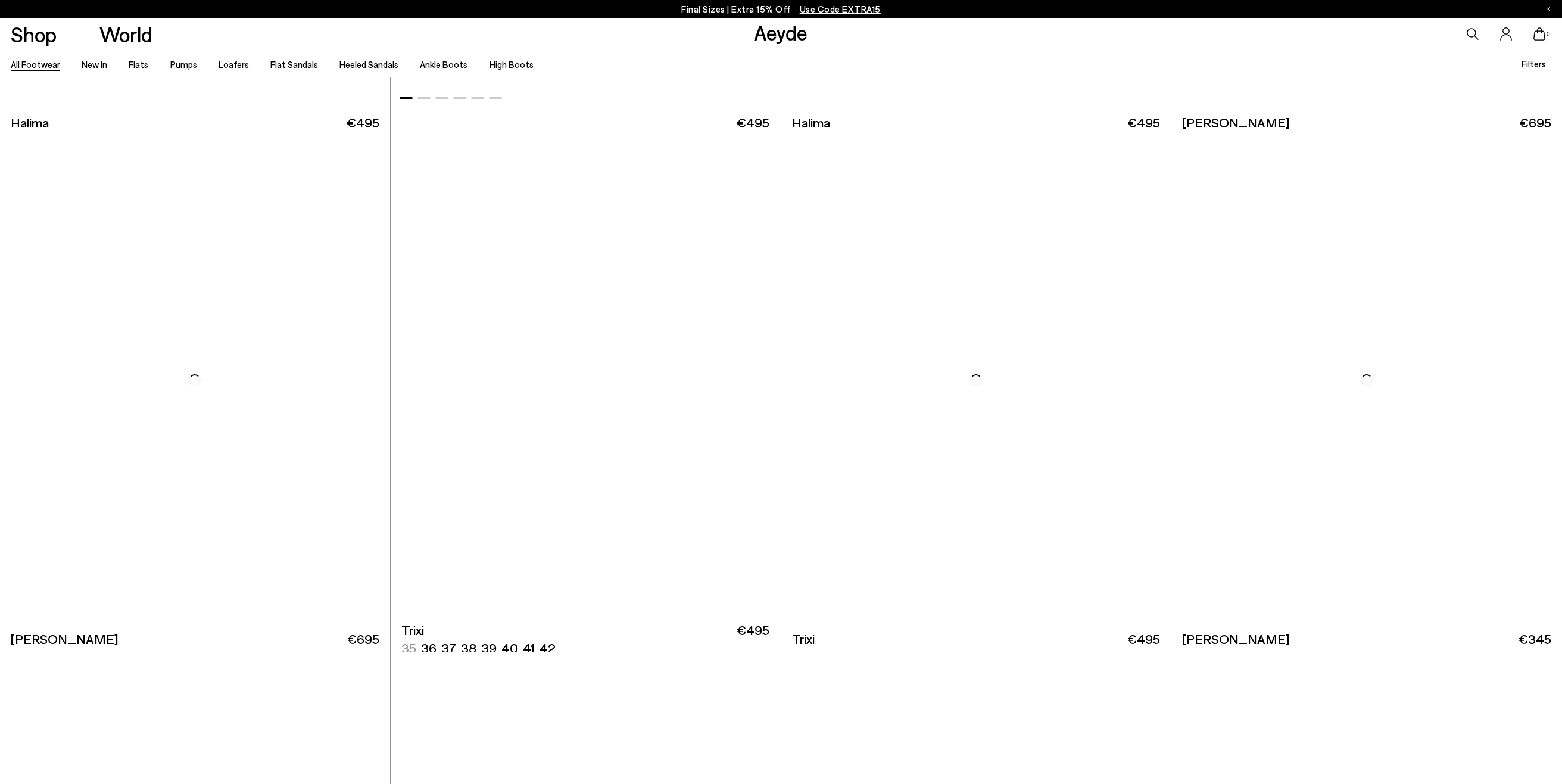
scroll to position [12854, 0]
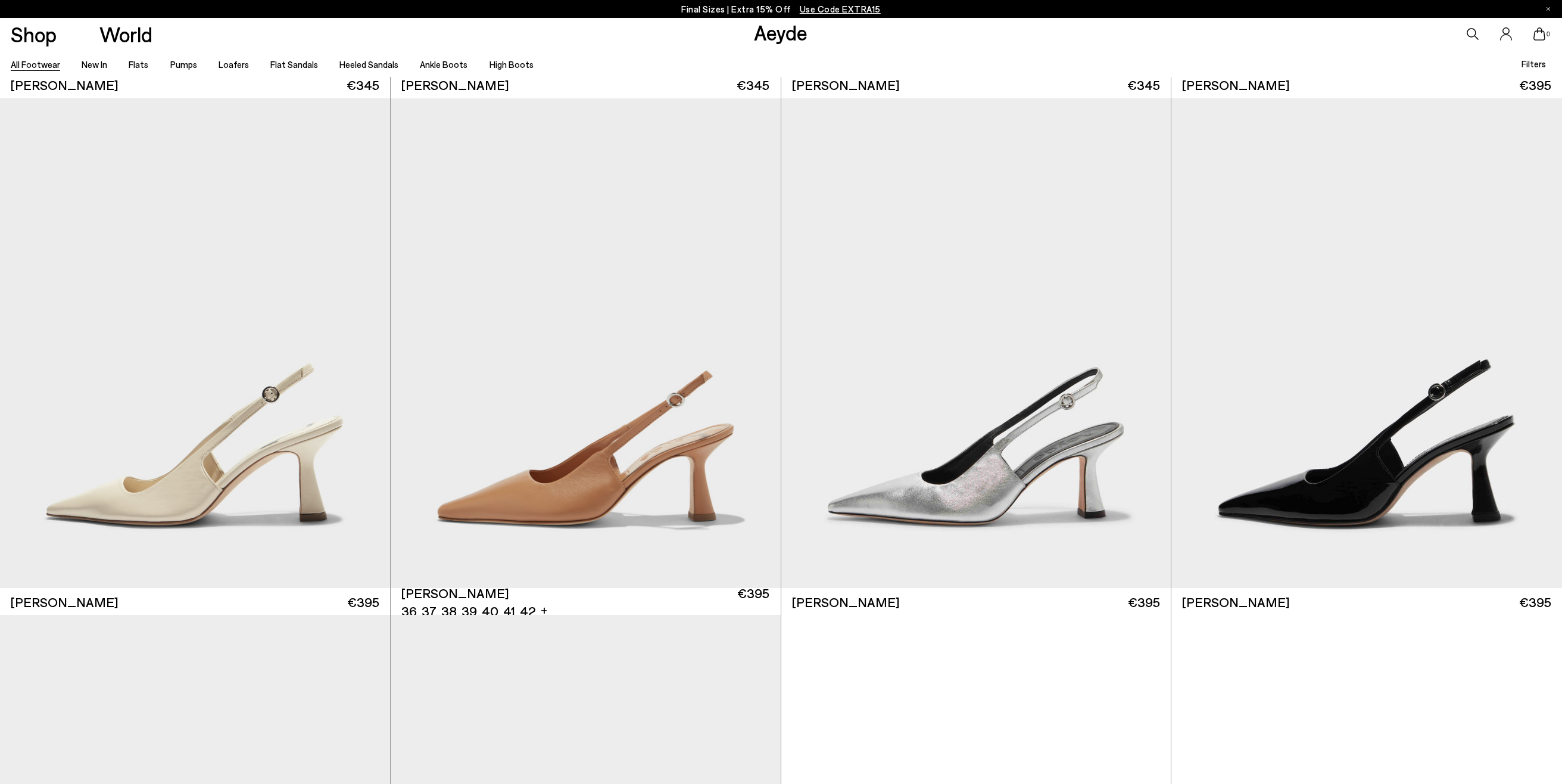
scroll to position [14502, 0]
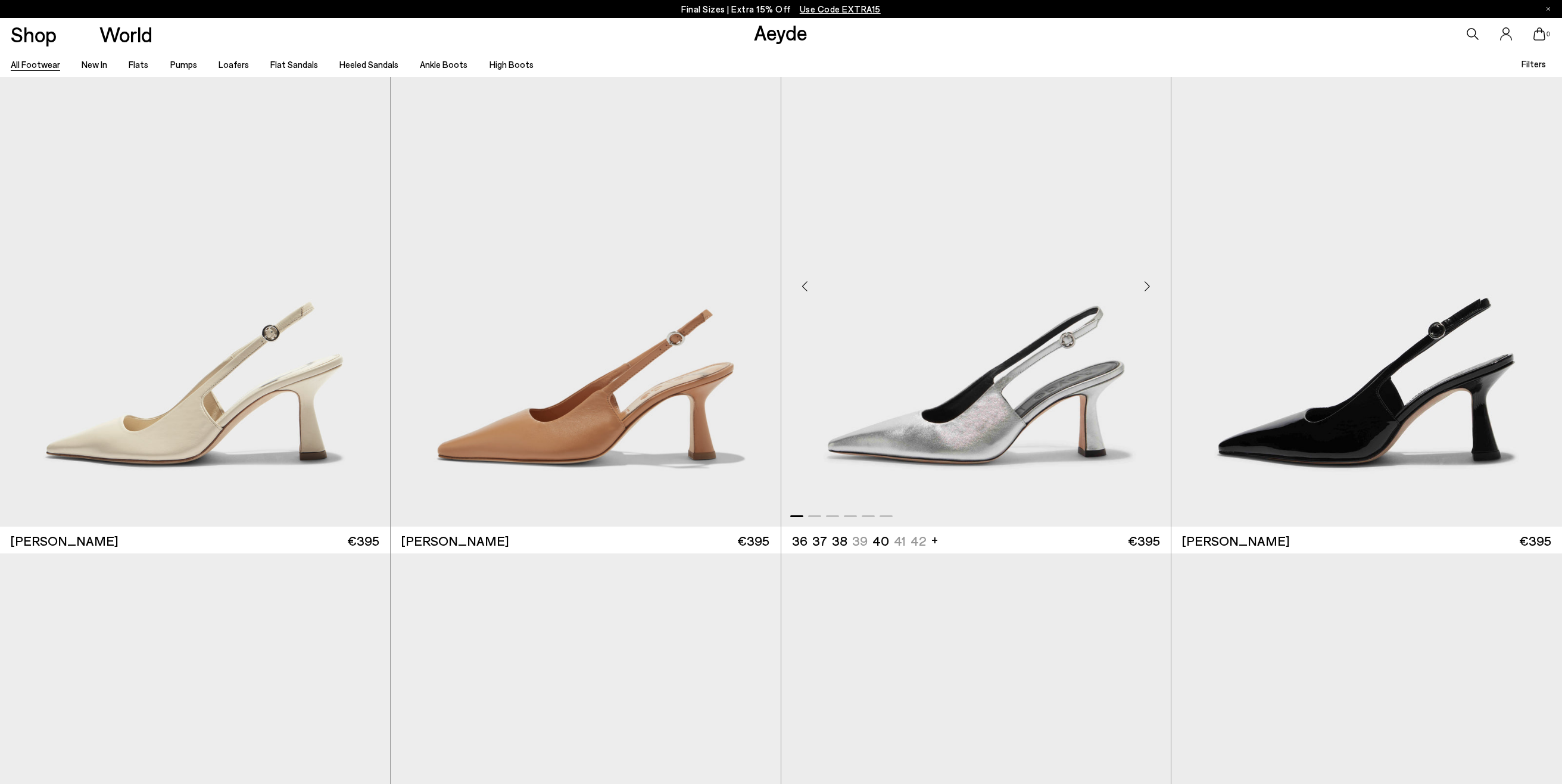
click at [1036, 291] on img "1 / 6" at bounding box center [977, 281] width 390 height 490
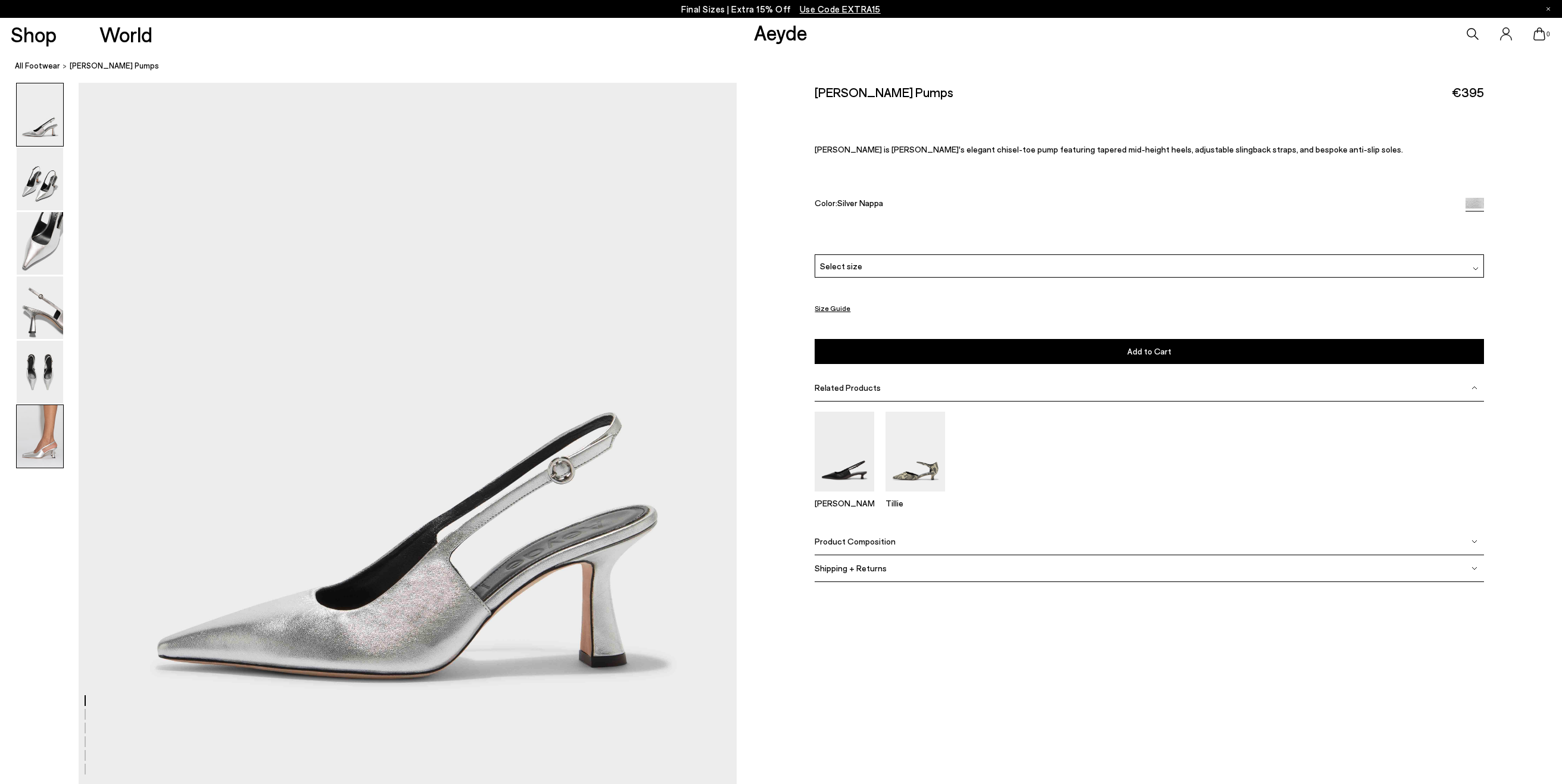
click at [36, 442] on img at bounding box center [40, 436] width 47 height 62
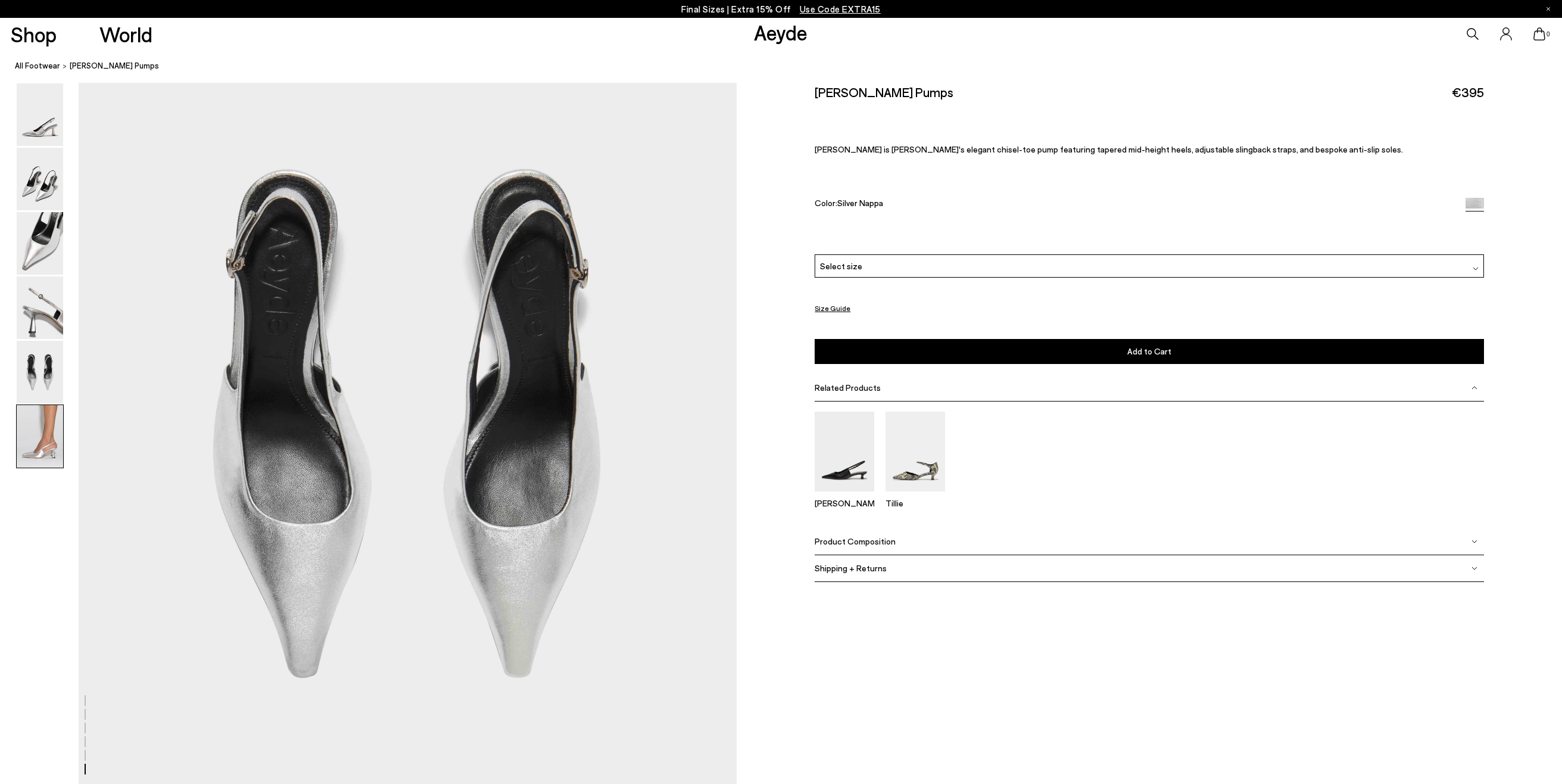
scroll to position [4303, 0]
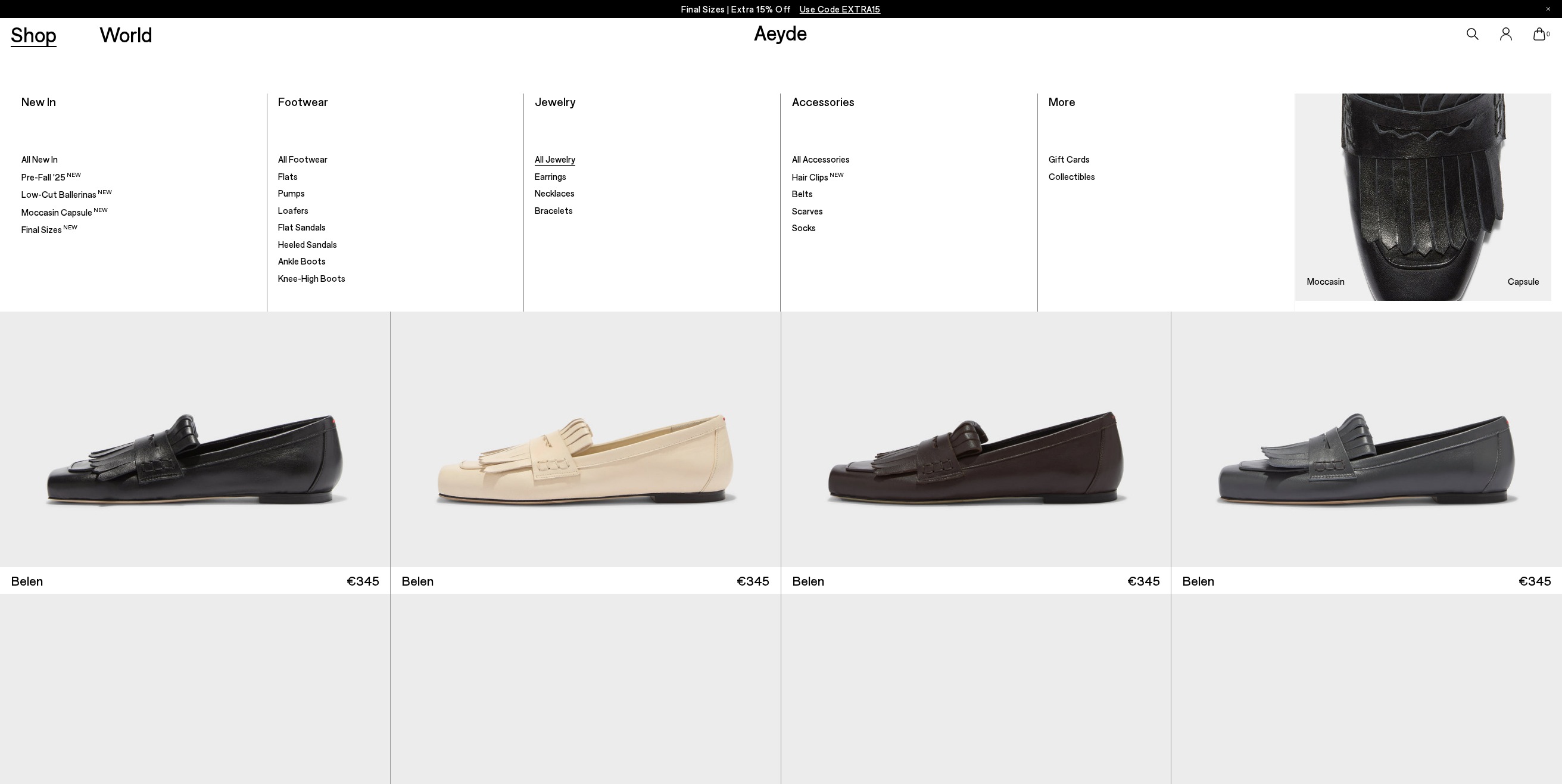
click at [565, 165] on link "All Jewelry" at bounding box center [652, 159] width 235 height 12
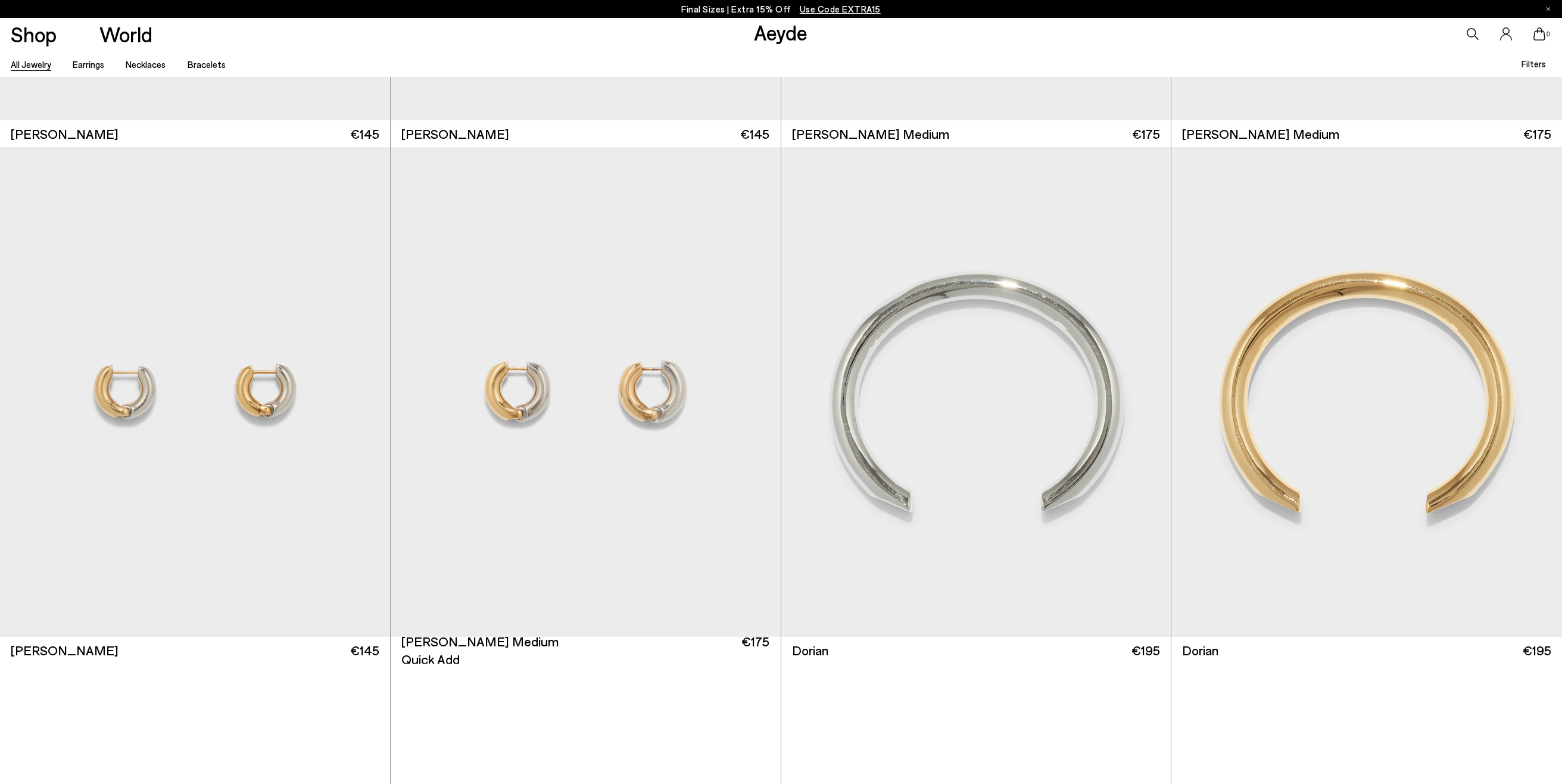
scroll to position [3071, 0]
